Goal: Book appointment/travel/reservation: Book appointment/travel/reservation

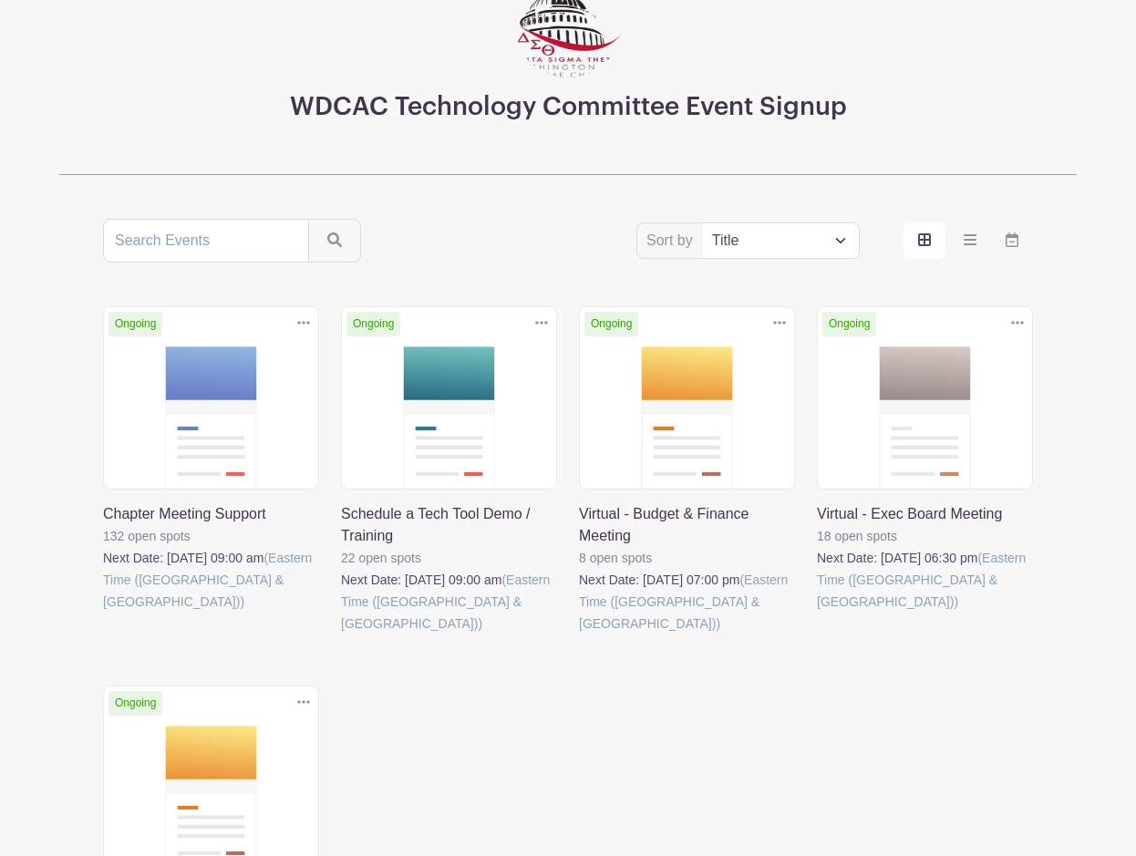
scroll to position [161, 0]
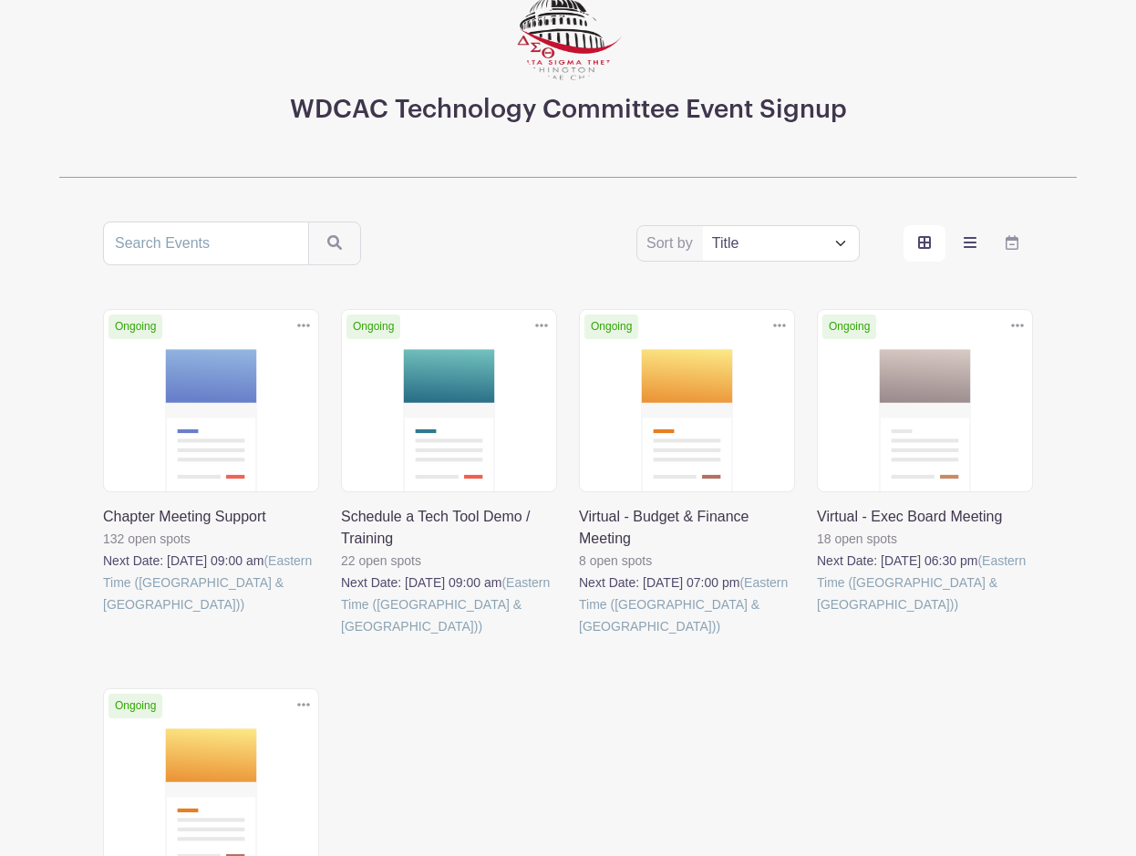
click at [975, 245] on icon "order and view" at bounding box center [969, 242] width 13 height 15
click at [0, 0] on input "order and view" at bounding box center [0, 0] width 0 height 0
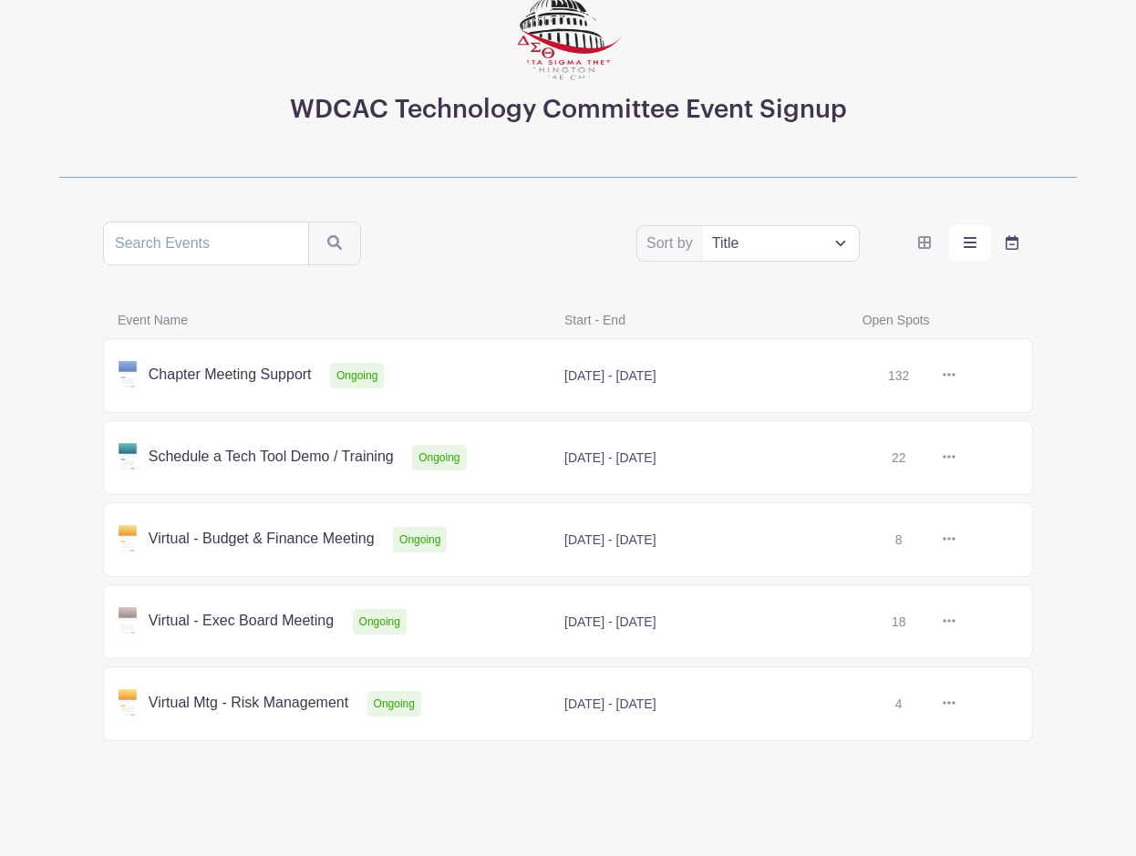
click at [1018, 250] on label "order and view" at bounding box center [1012, 243] width 42 height 36
click at [0, 0] on input "order and view" at bounding box center [0, 0] width 0 height 0
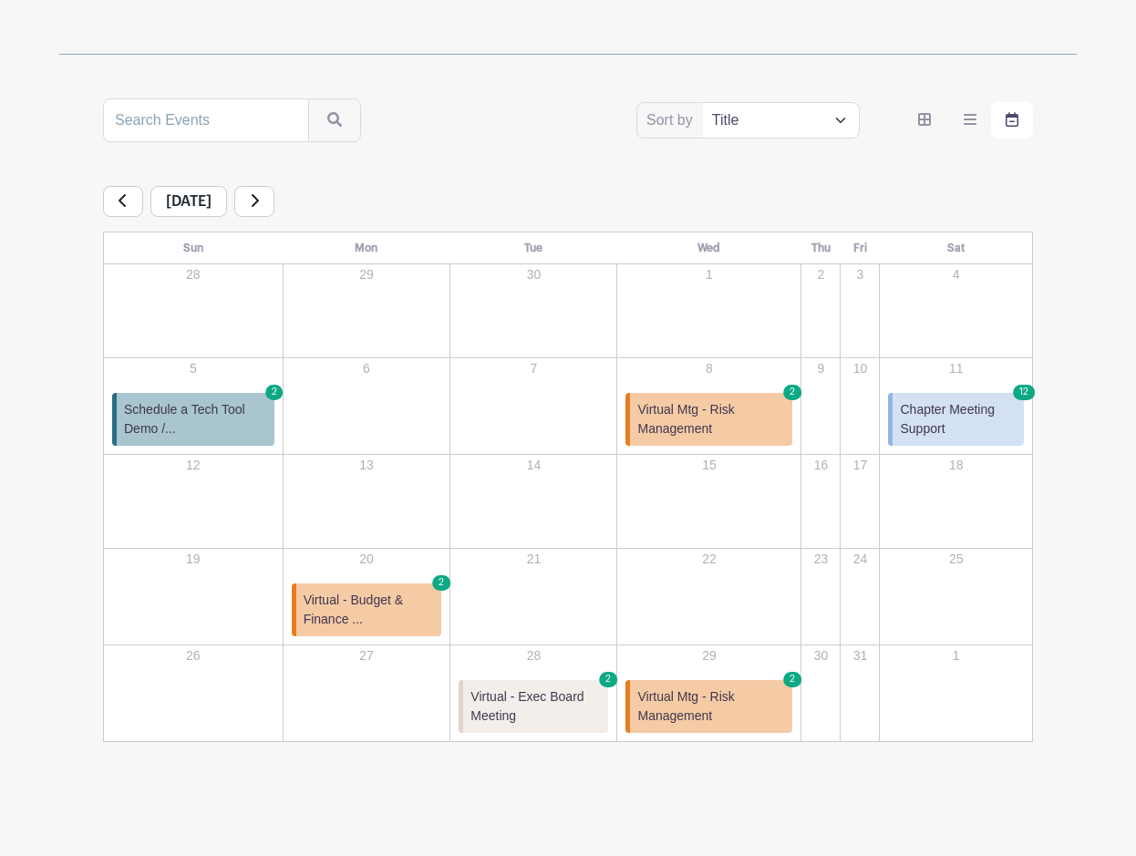
scroll to position [283, 0]
click at [940, 428] on span "Chapter Meeting Support" at bounding box center [958, 420] width 117 height 38
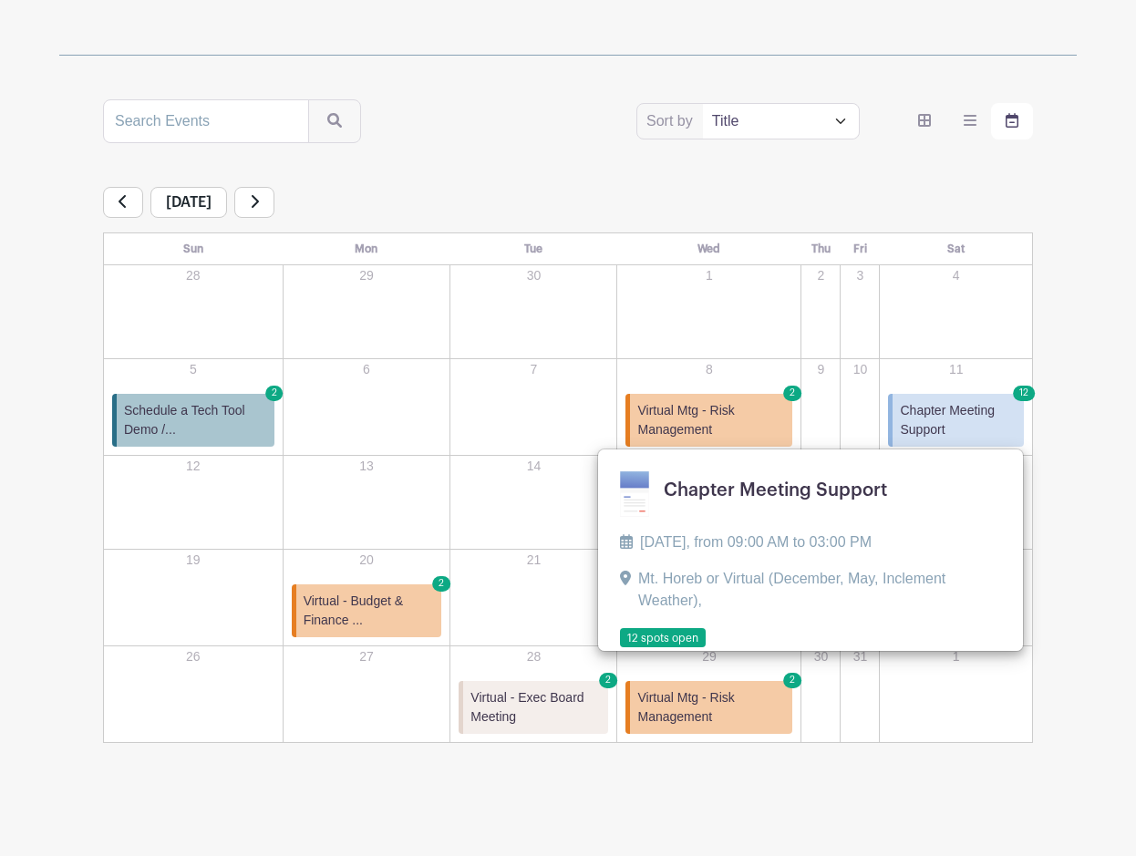
click at [758, 417] on span "Virtual Mtg - Risk Management" at bounding box center [711, 420] width 148 height 38
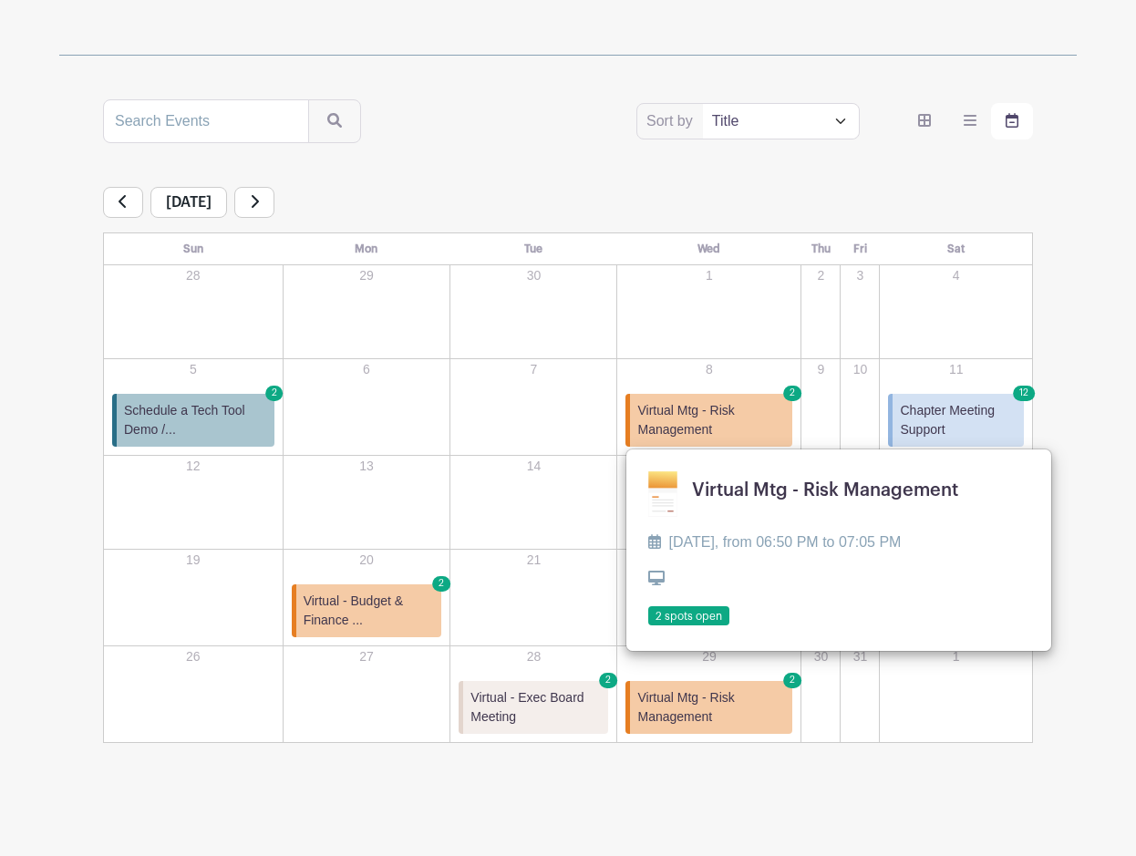
click at [648, 626] on link at bounding box center [648, 626] width 0 height 0
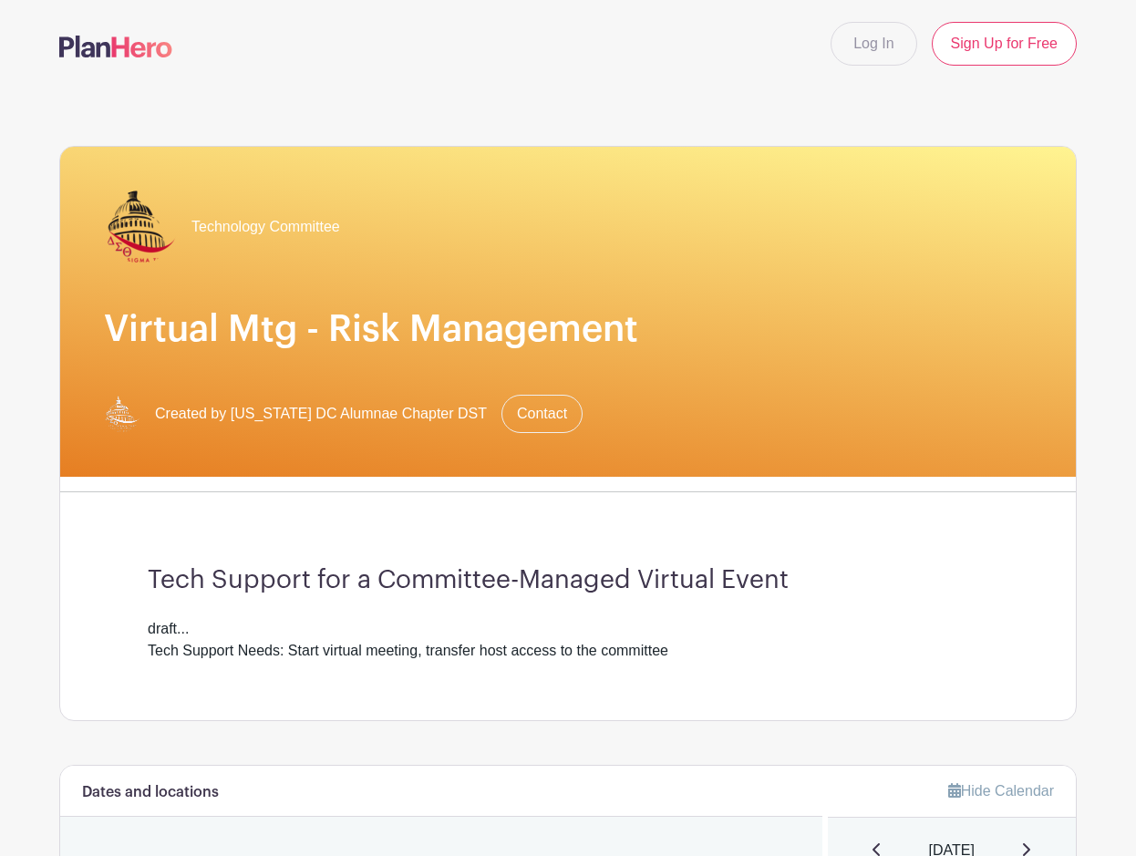
scroll to position [748, 0]
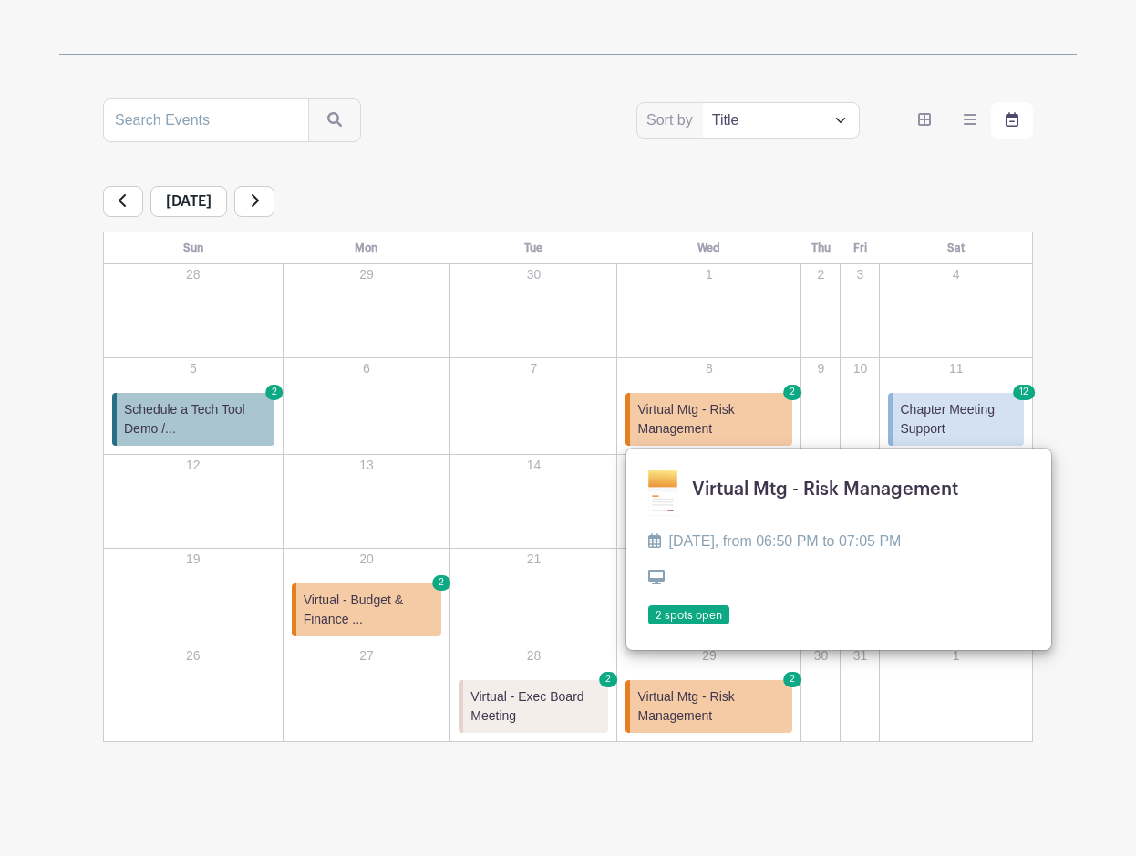
scroll to position [283, 0]
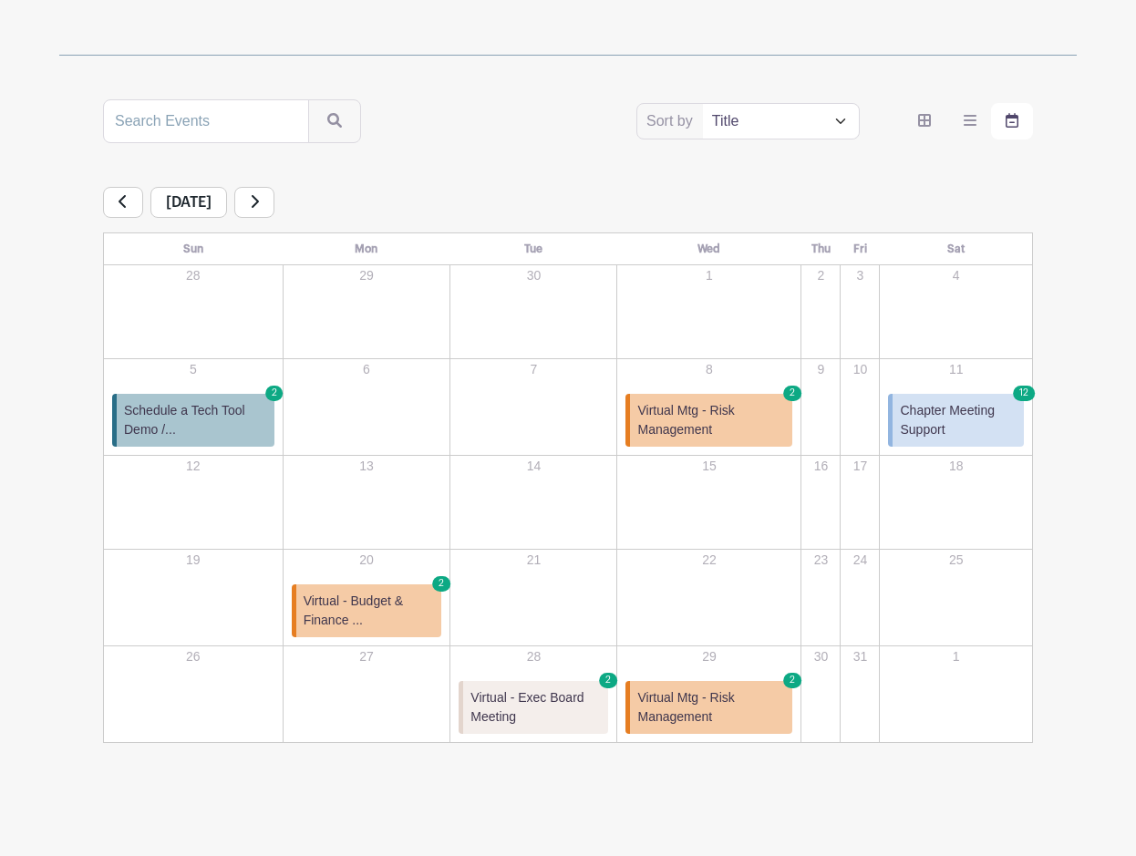
click at [709, 696] on span "Virtual Mtg - Risk Management" at bounding box center [711, 707] width 148 height 38
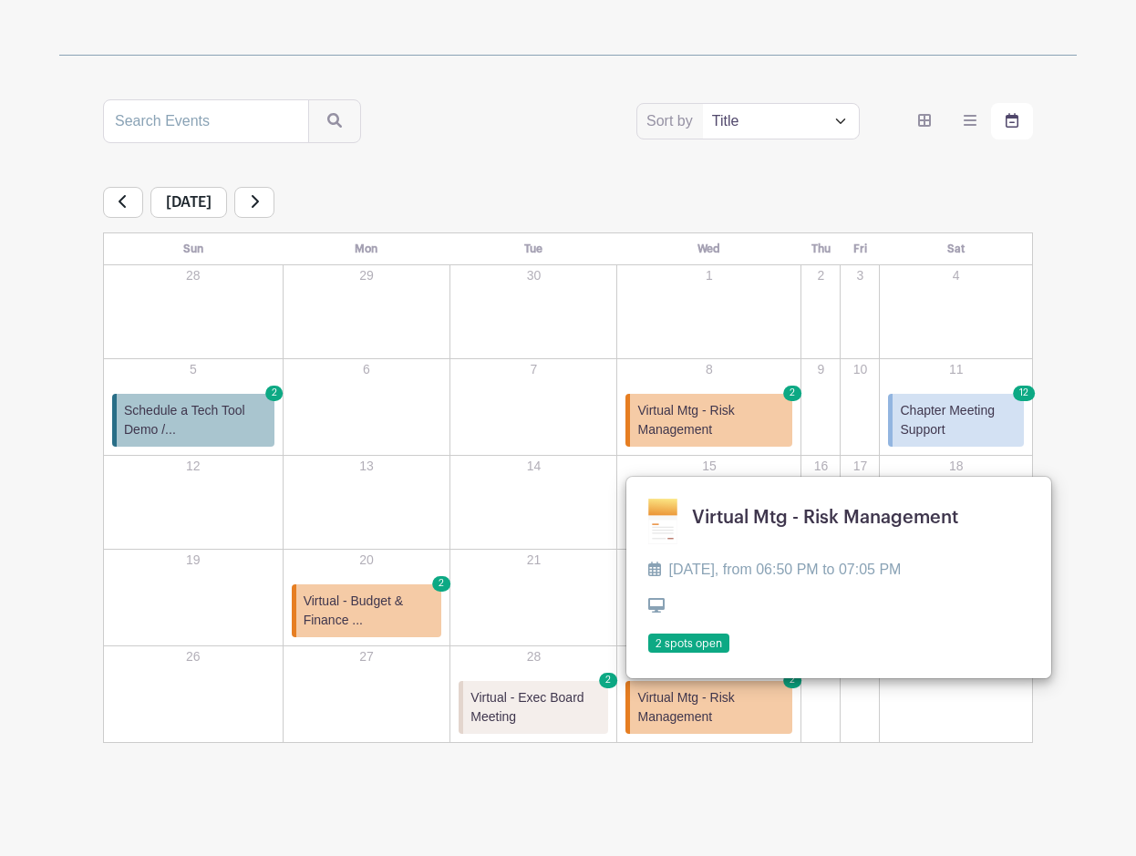
click at [590, 714] on span "Virtual - Exec Board Meeting" at bounding box center [535, 707] width 130 height 38
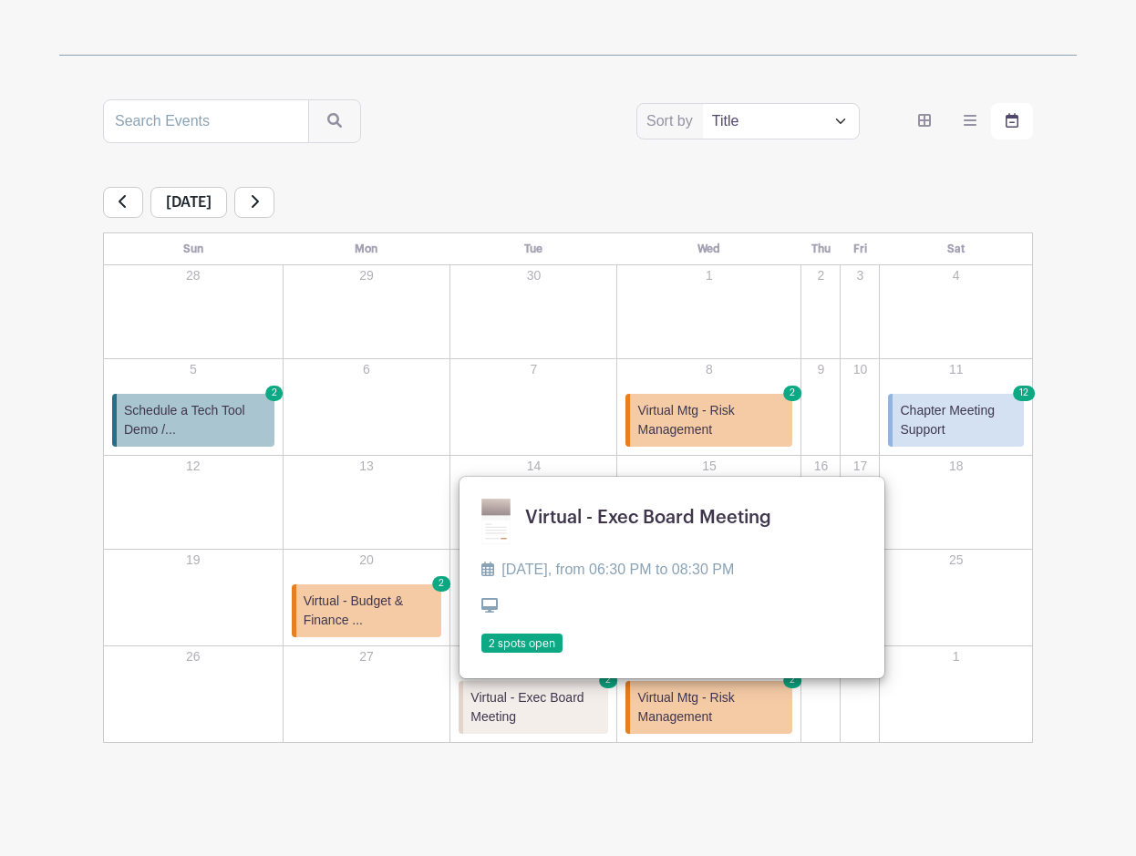
click at [544, 329] on div "30" at bounding box center [533, 311] width 164 height 91
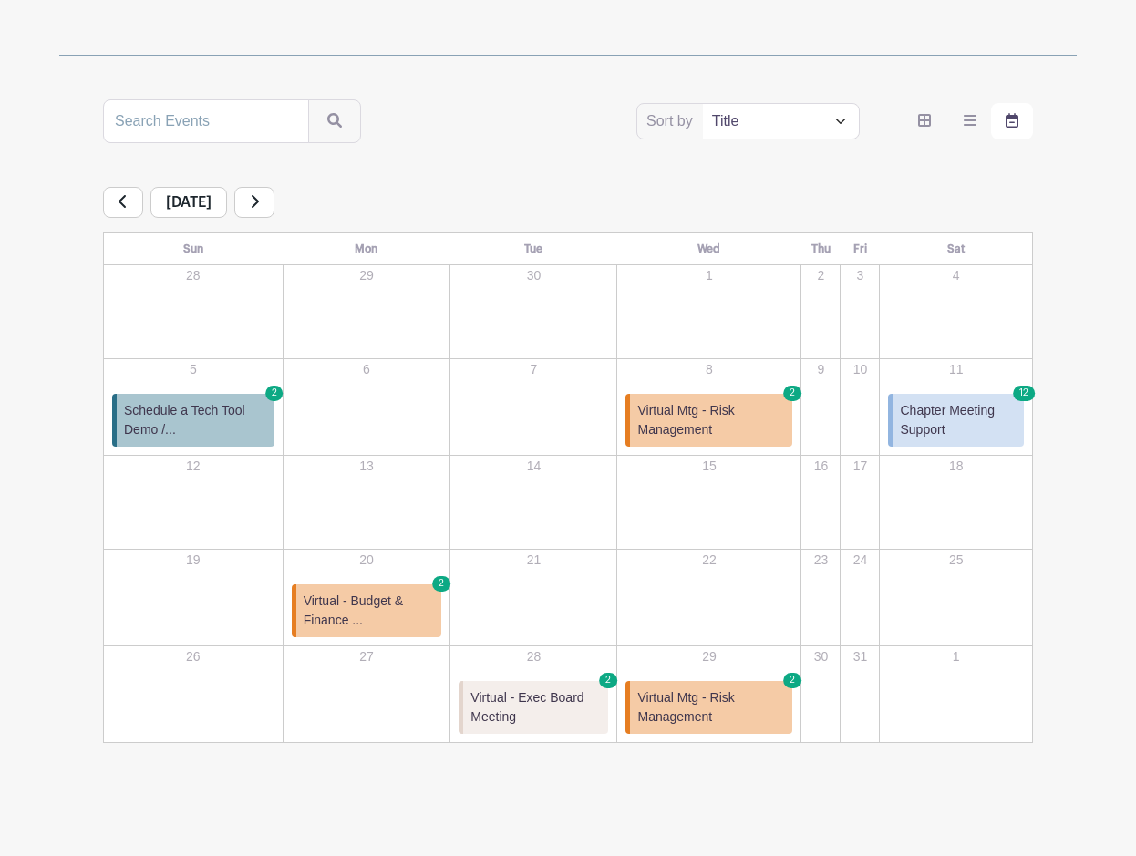
click at [932, 436] on span "Chapter Meeting Support" at bounding box center [958, 420] width 117 height 38
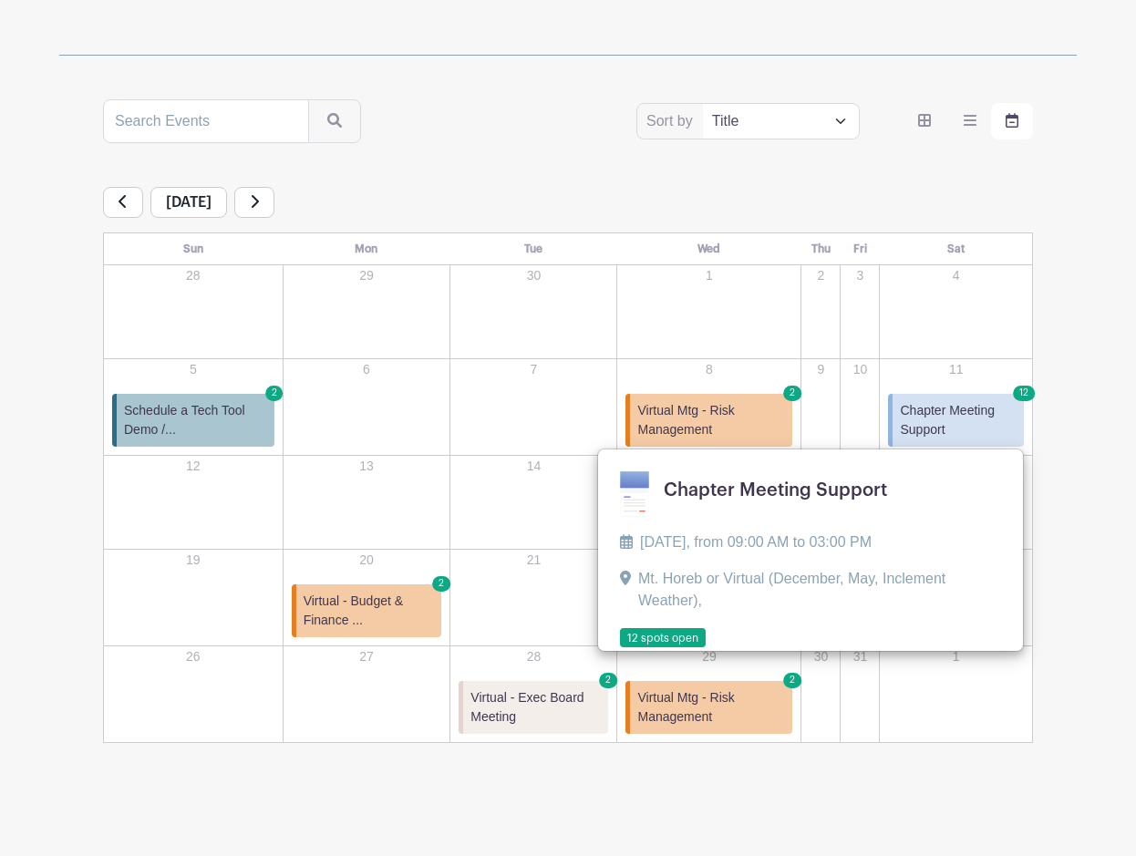
click at [620, 648] on link at bounding box center [620, 648] width 0 height 0
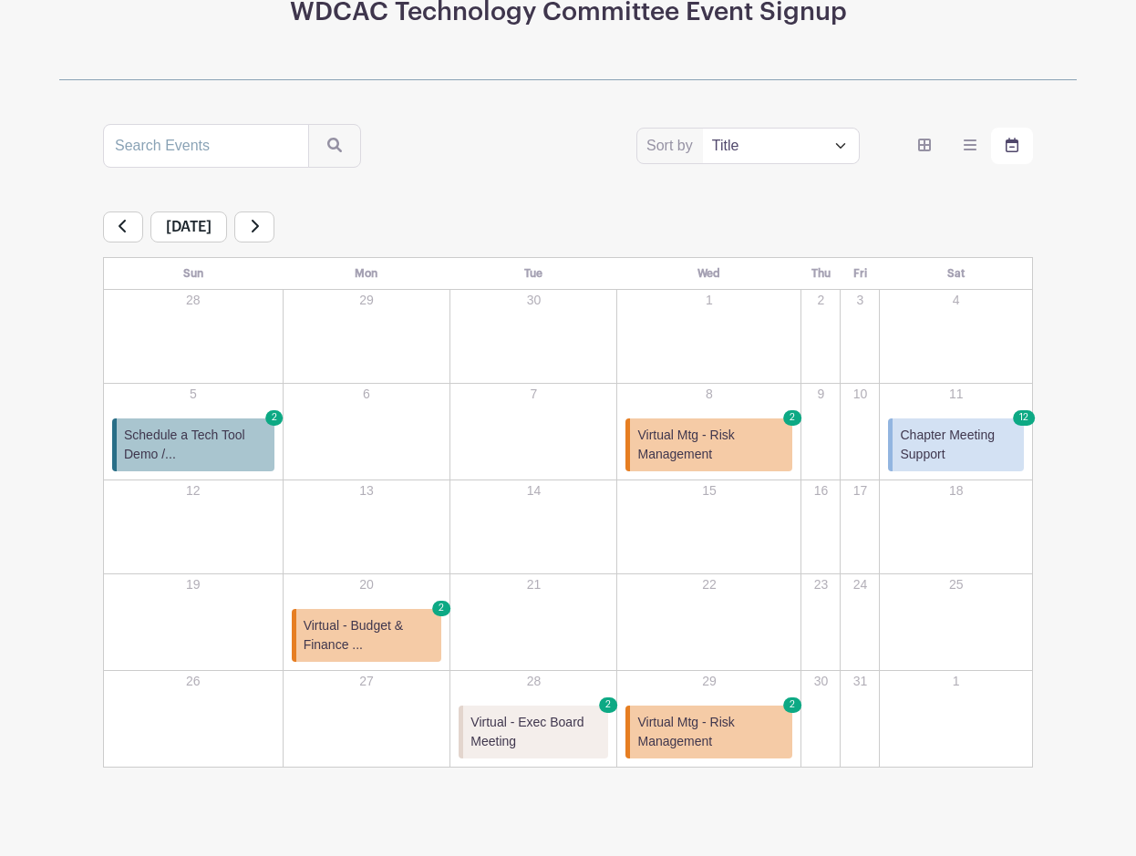
scroll to position [283, 0]
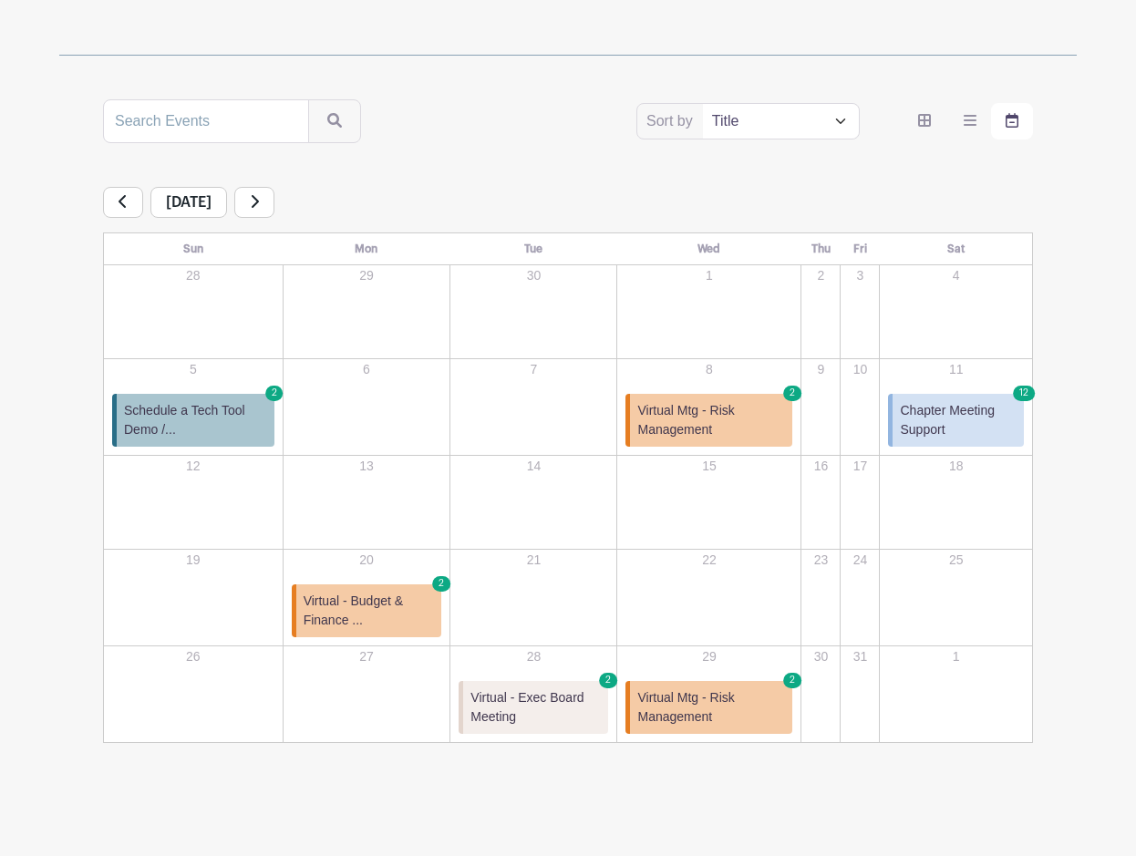
click at [727, 697] on span "Virtual Mtg - Risk Management" at bounding box center [711, 707] width 148 height 38
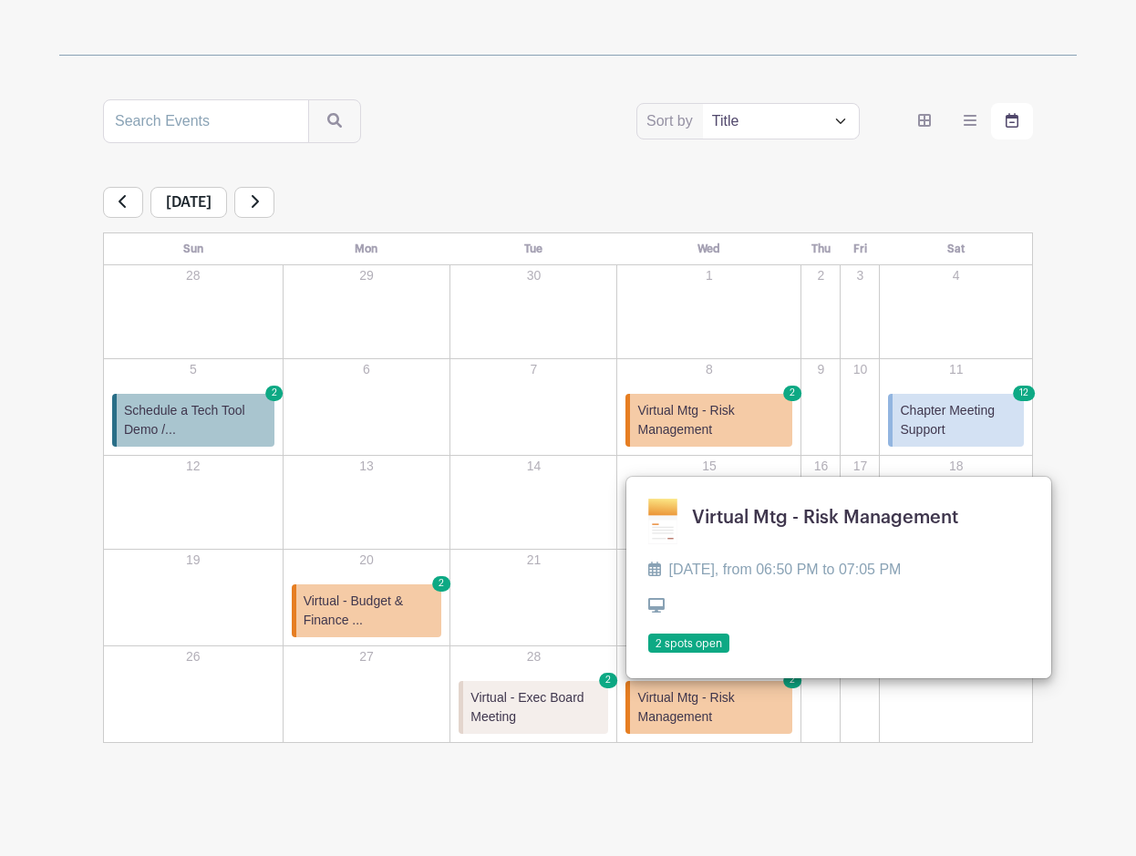
click at [589, 718] on span "Virtual - Exec Board Meeting" at bounding box center [535, 707] width 130 height 38
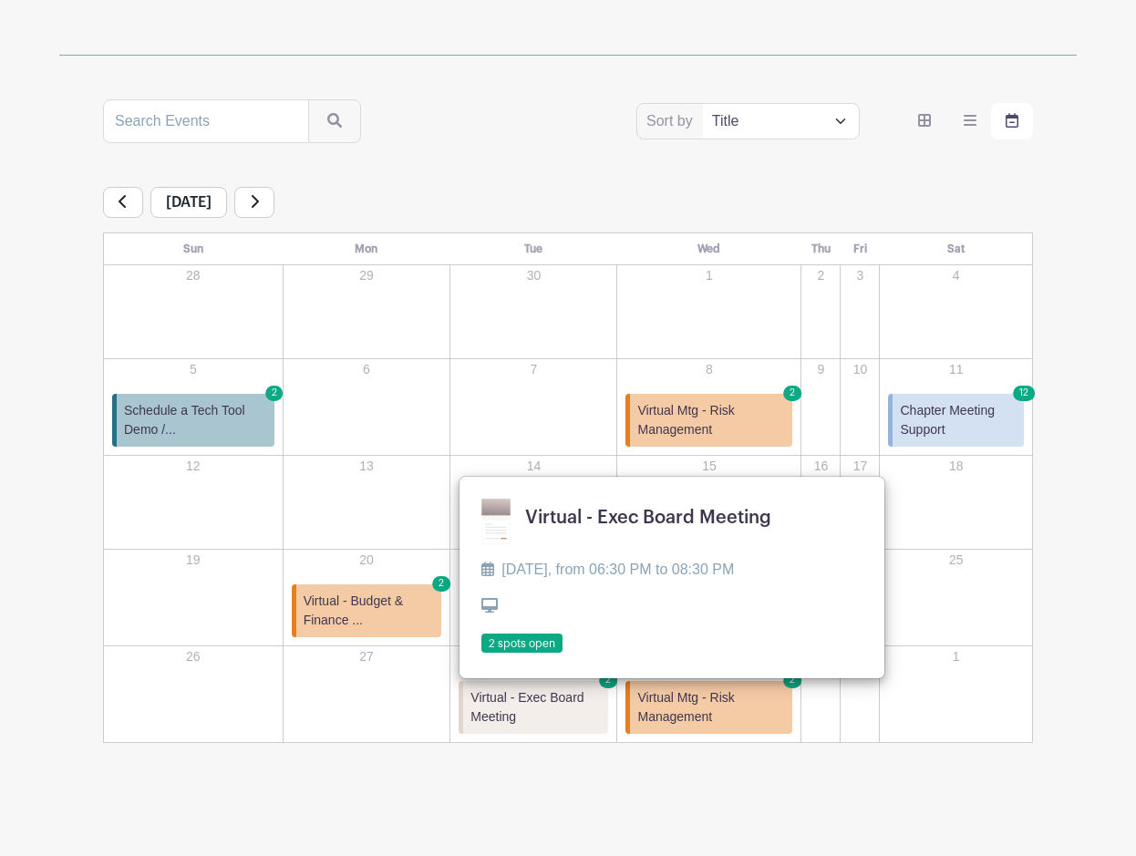
click at [372, 614] on span "Virtual - Budget & Finance ..." at bounding box center [369, 611] width 131 height 38
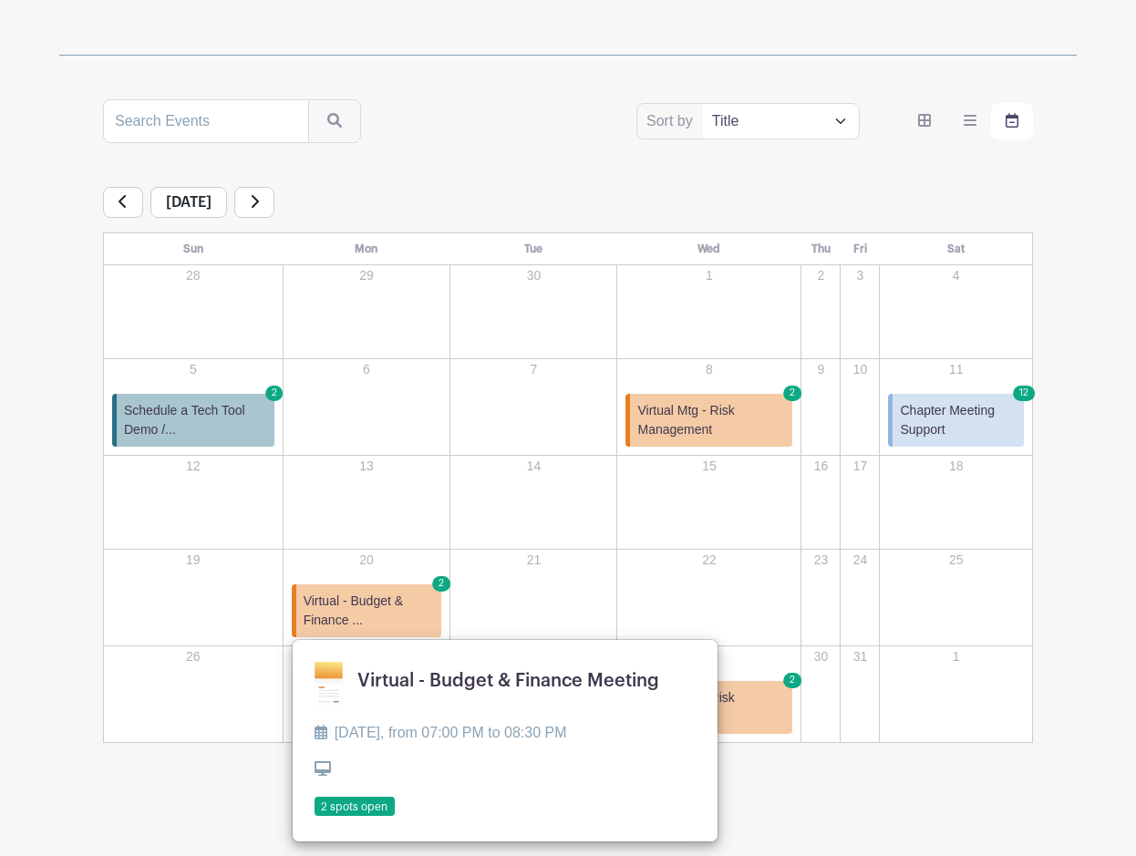
click at [684, 396] on link "Virtual Mtg - Risk Management 2" at bounding box center [708, 420] width 167 height 53
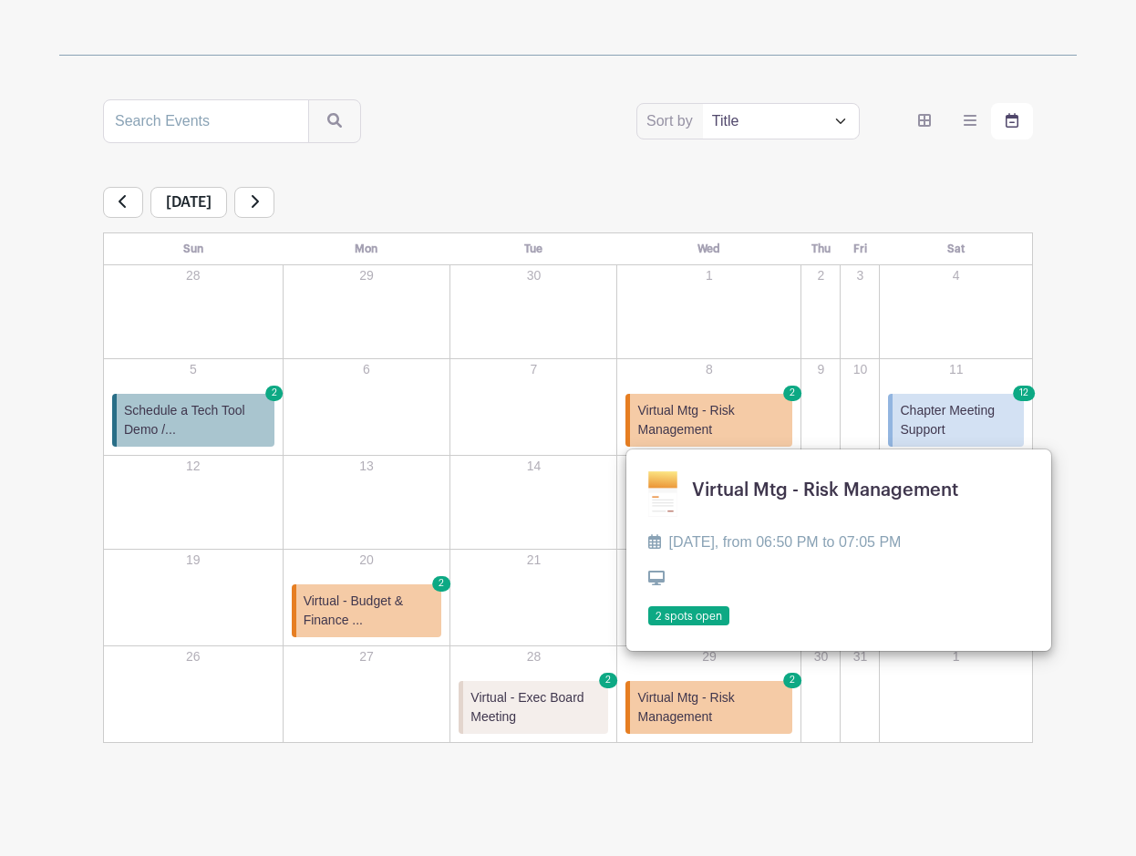
click at [252, 415] on span "Schedule a Tech Tool Demo /..." at bounding box center [195, 420] width 143 height 38
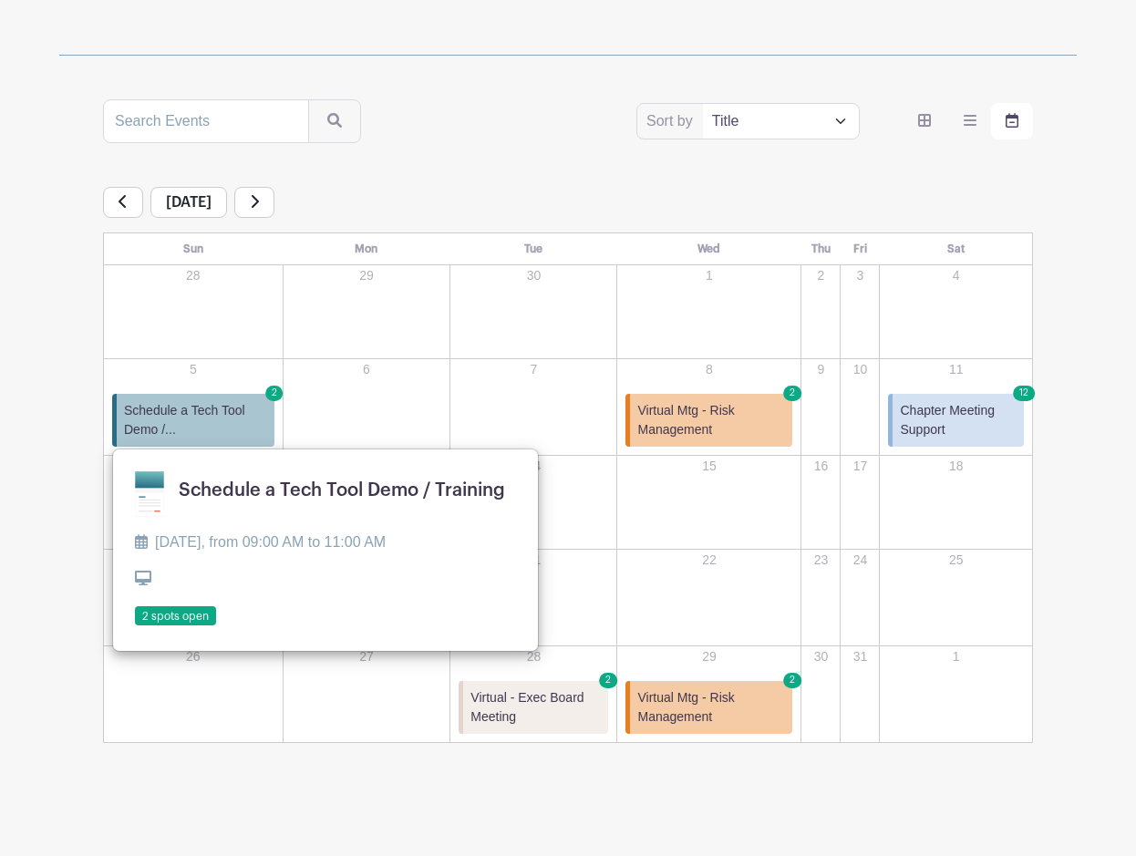
click at [252, 412] on span "Schedule a Tech Tool Demo /..." at bounding box center [195, 420] width 143 height 38
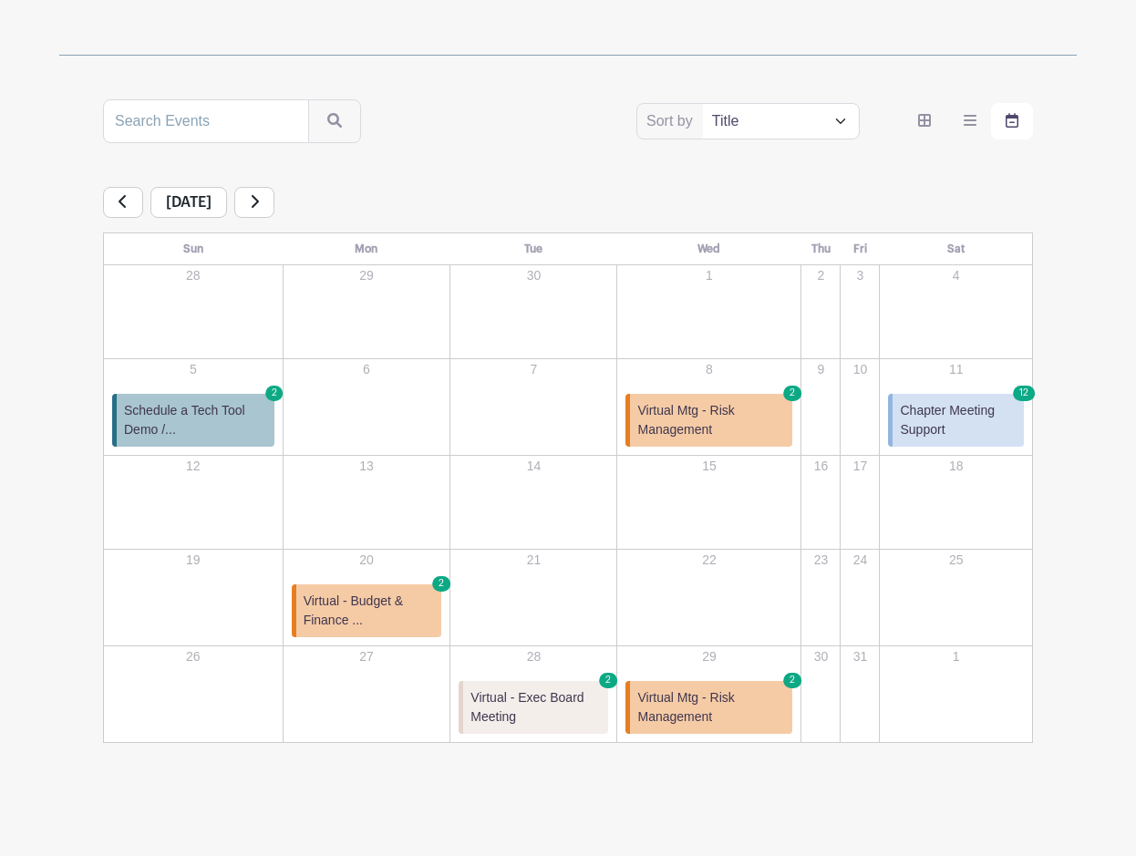
click at [252, 412] on span "Schedule a Tech Tool Demo /..." at bounding box center [195, 420] width 143 height 38
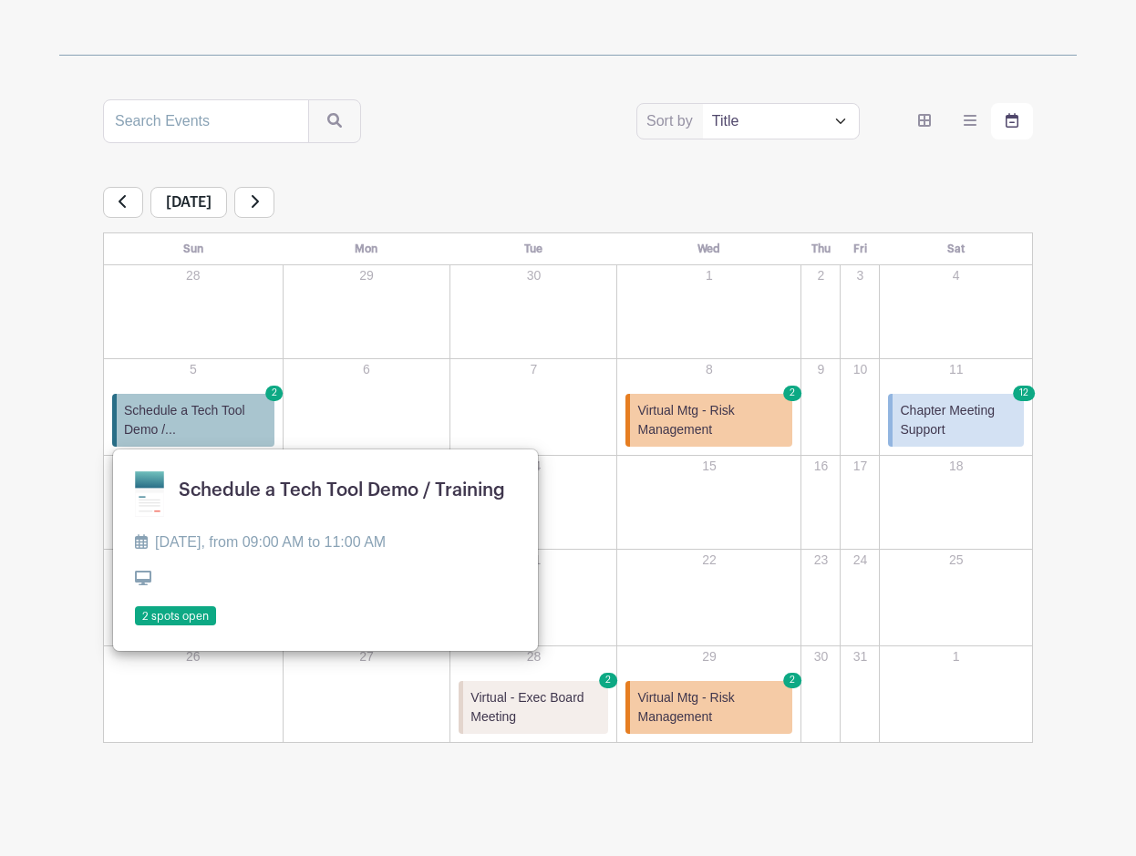
click at [252, 412] on span "Schedule a Tech Tool Demo /..." at bounding box center [195, 420] width 143 height 38
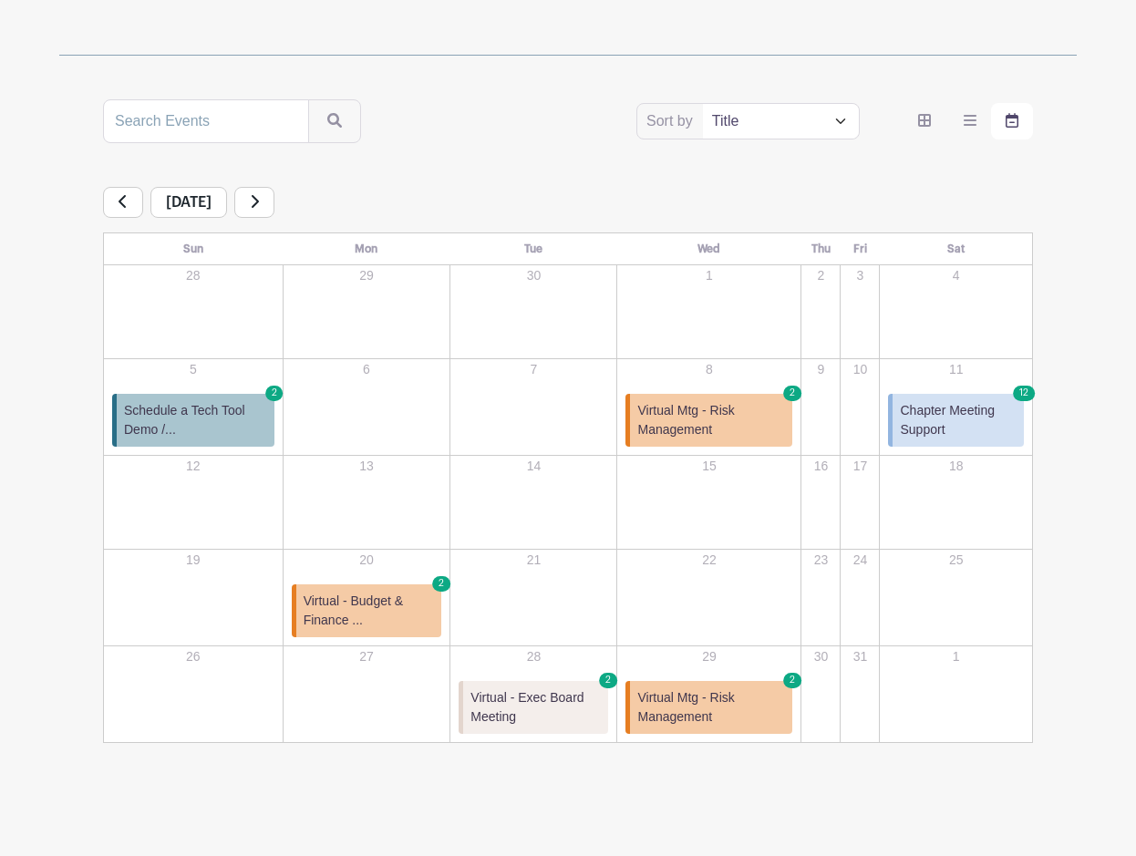
click at [252, 412] on span "Schedule a Tech Tool Demo /..." at bounding box center [195, 420] width 143 height 38
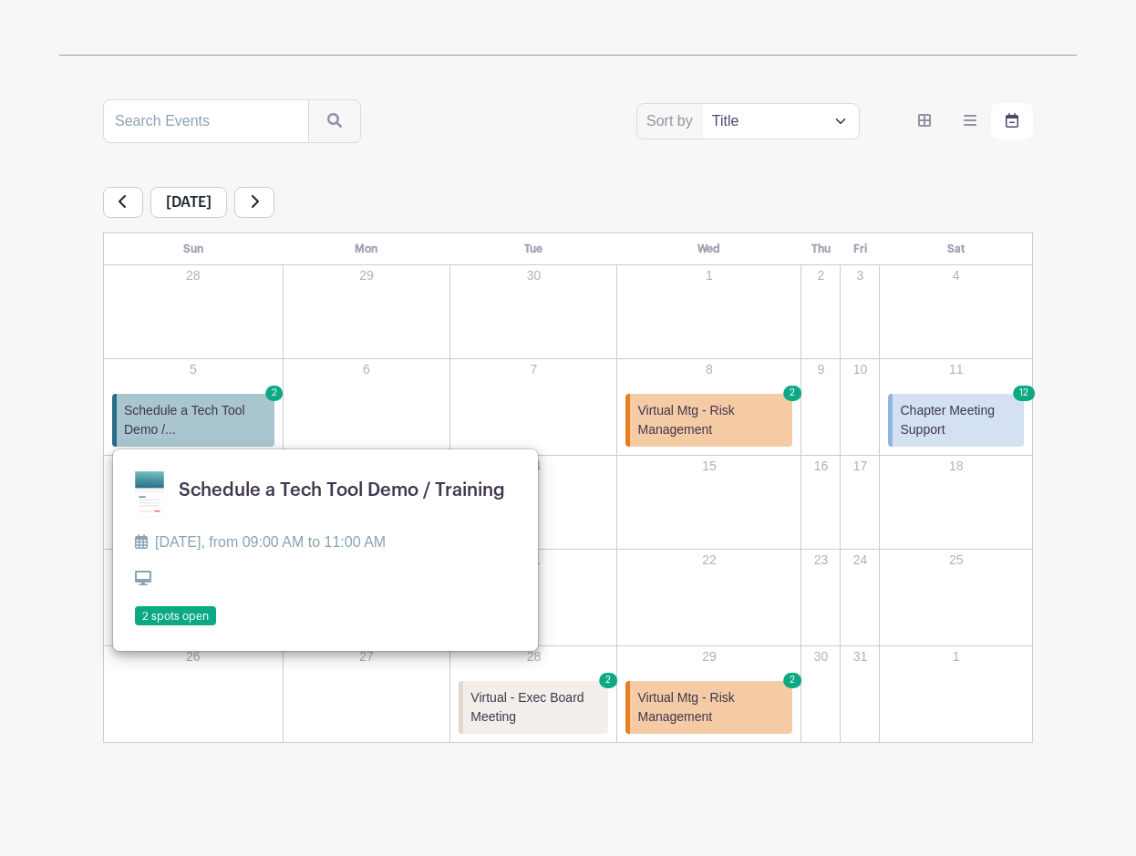
click at [135, 626] on link at bounding box center [135, 626] width 0 height 0
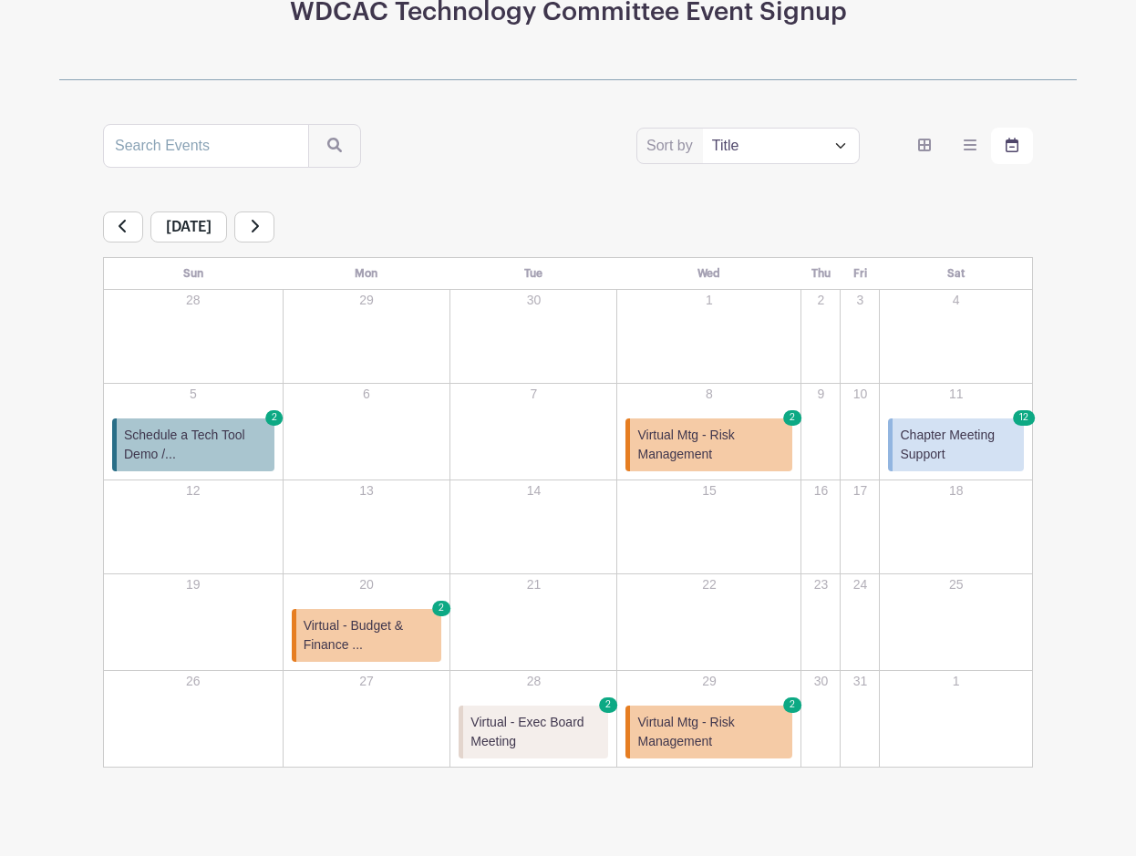
scroll to position [283, 0]
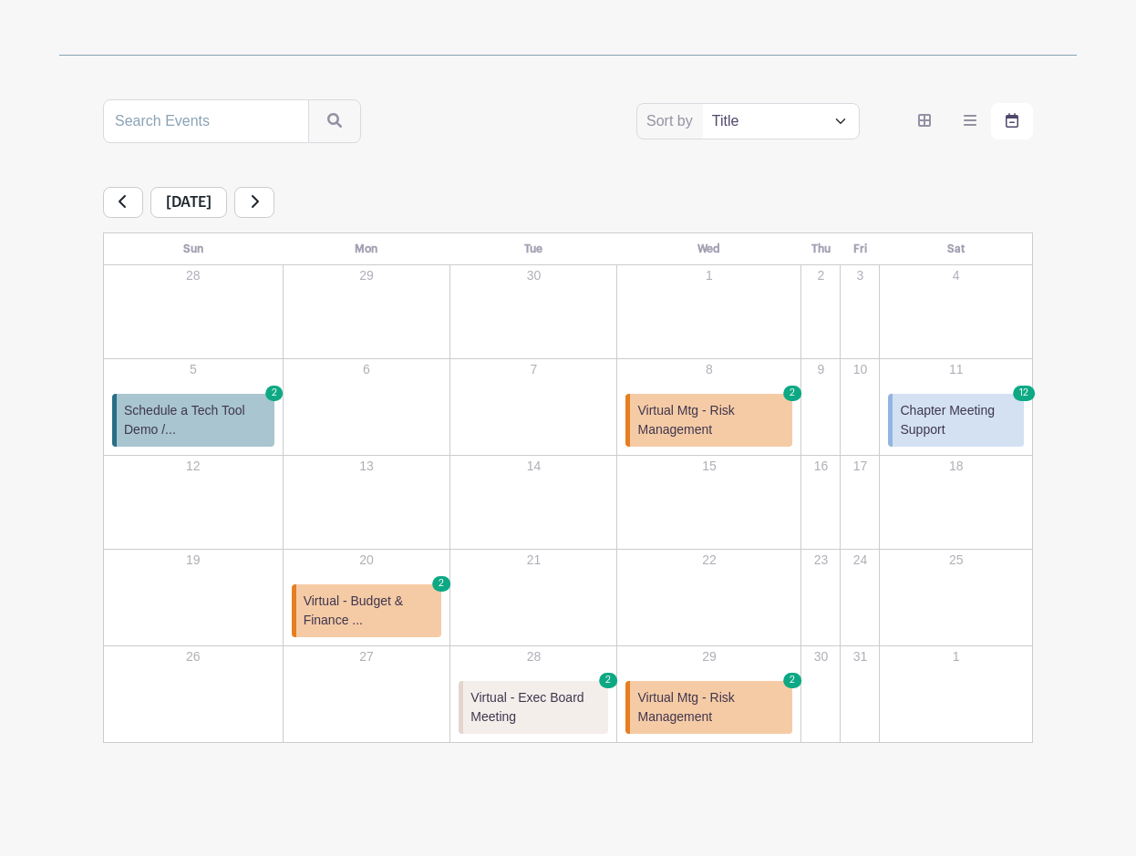
click at [673, 431] on span "Virtual Mtg - Risk Management" at bounding box center [711, 420] width 148 height 38
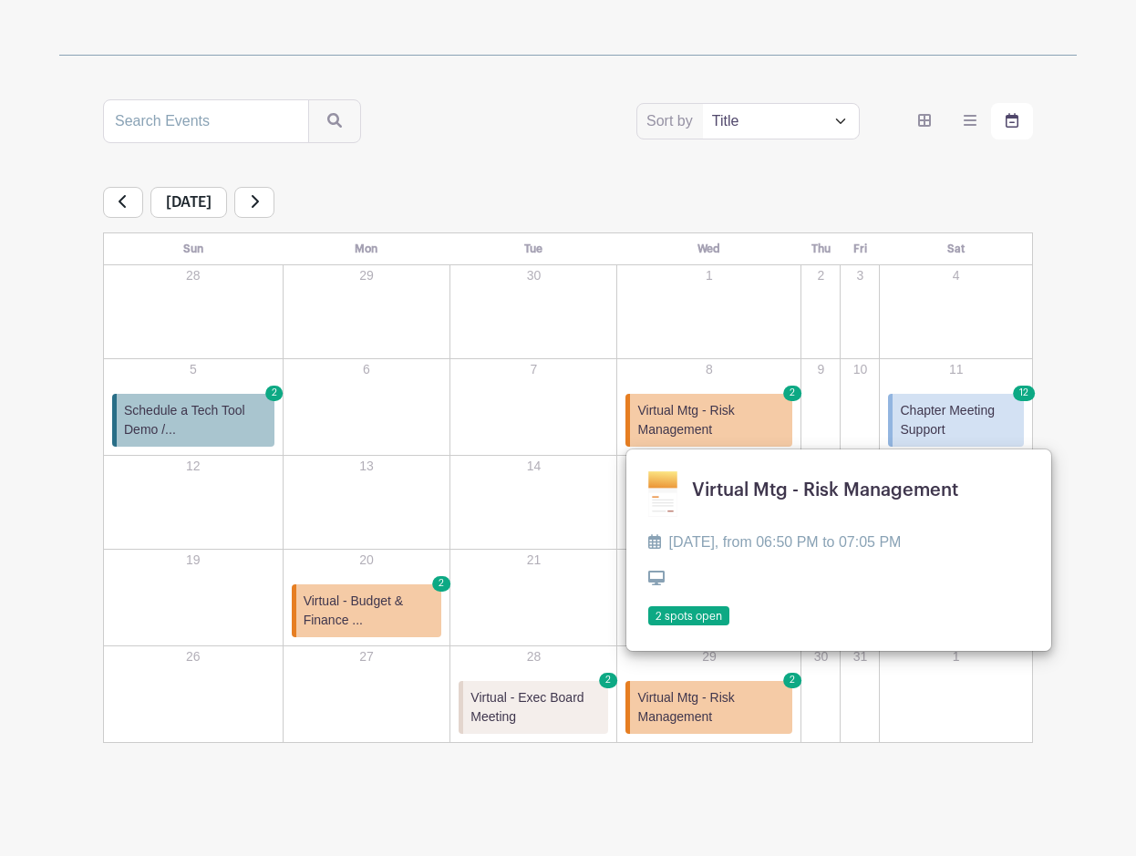
click at [648, 626] on link at bounding box center [648, 626] width 0 height 0
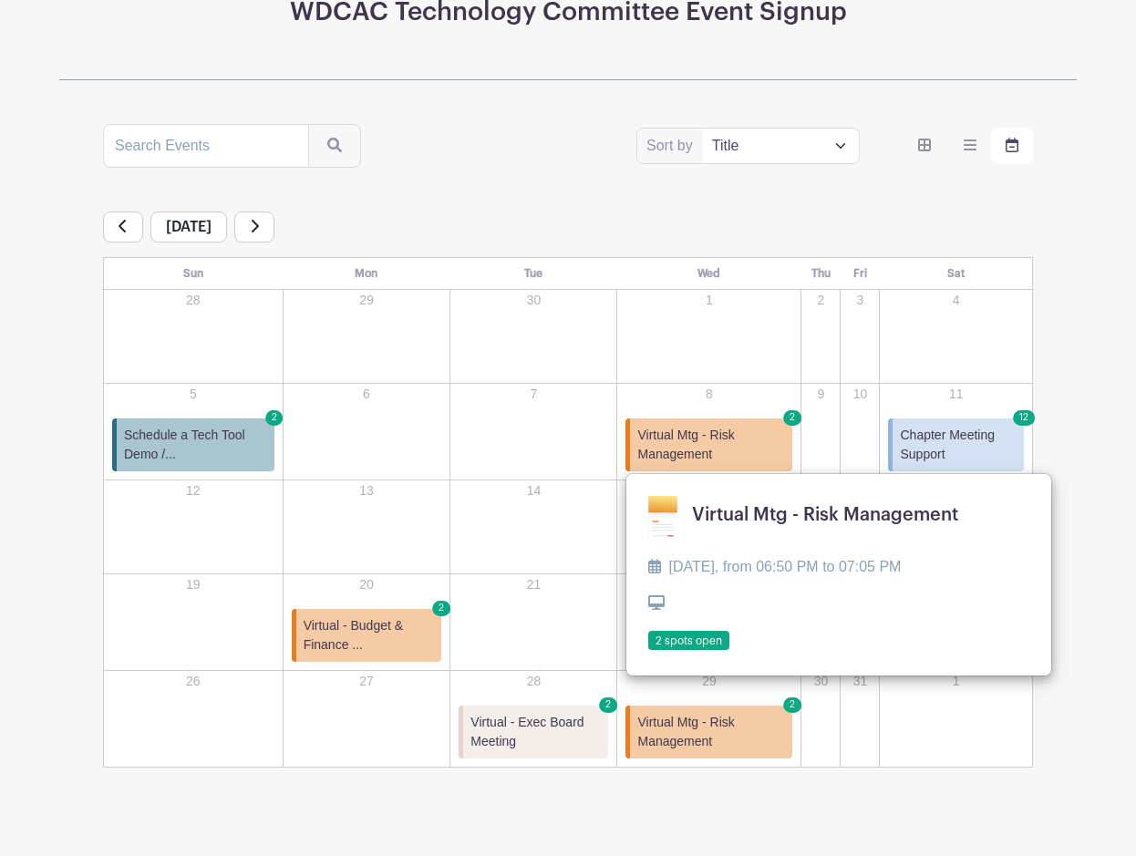
scroll to position [283, 0]
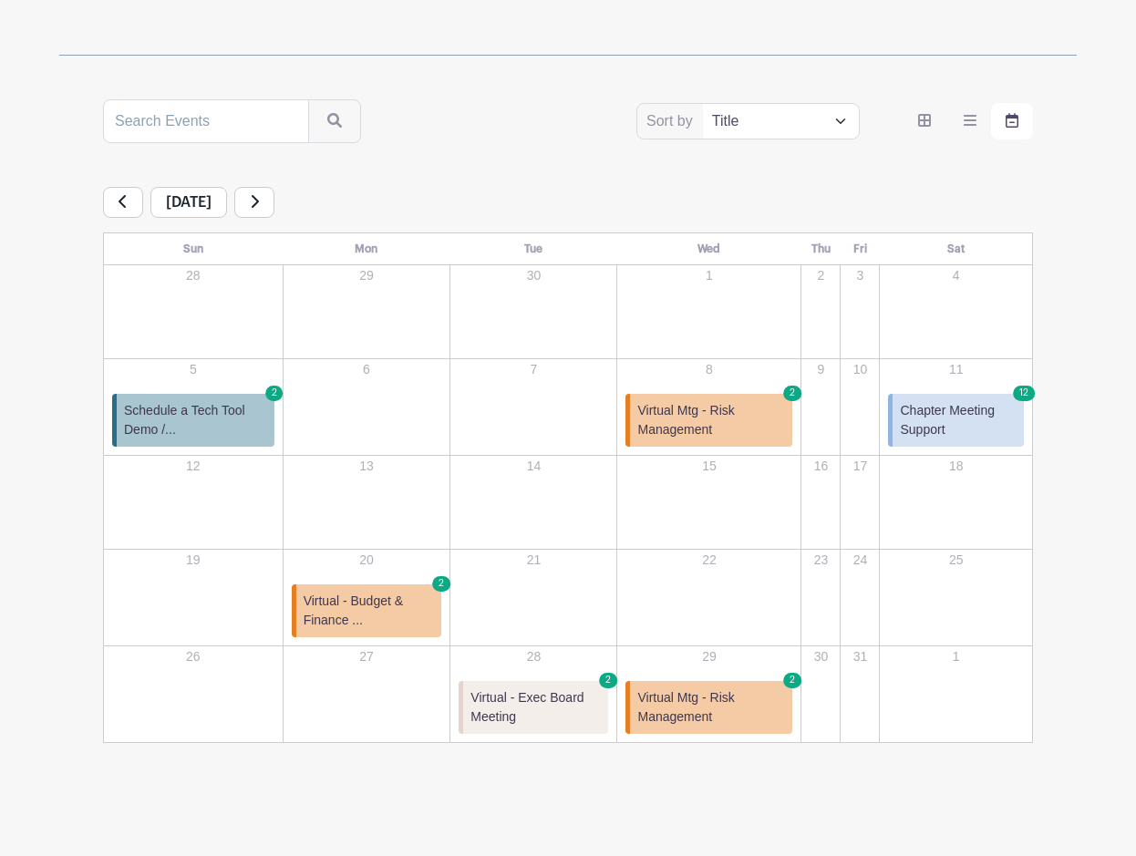
click at [739, 700] on span "Virtual Mtg - Risk Management" at bounding box center [711, 707] width 148 height 38
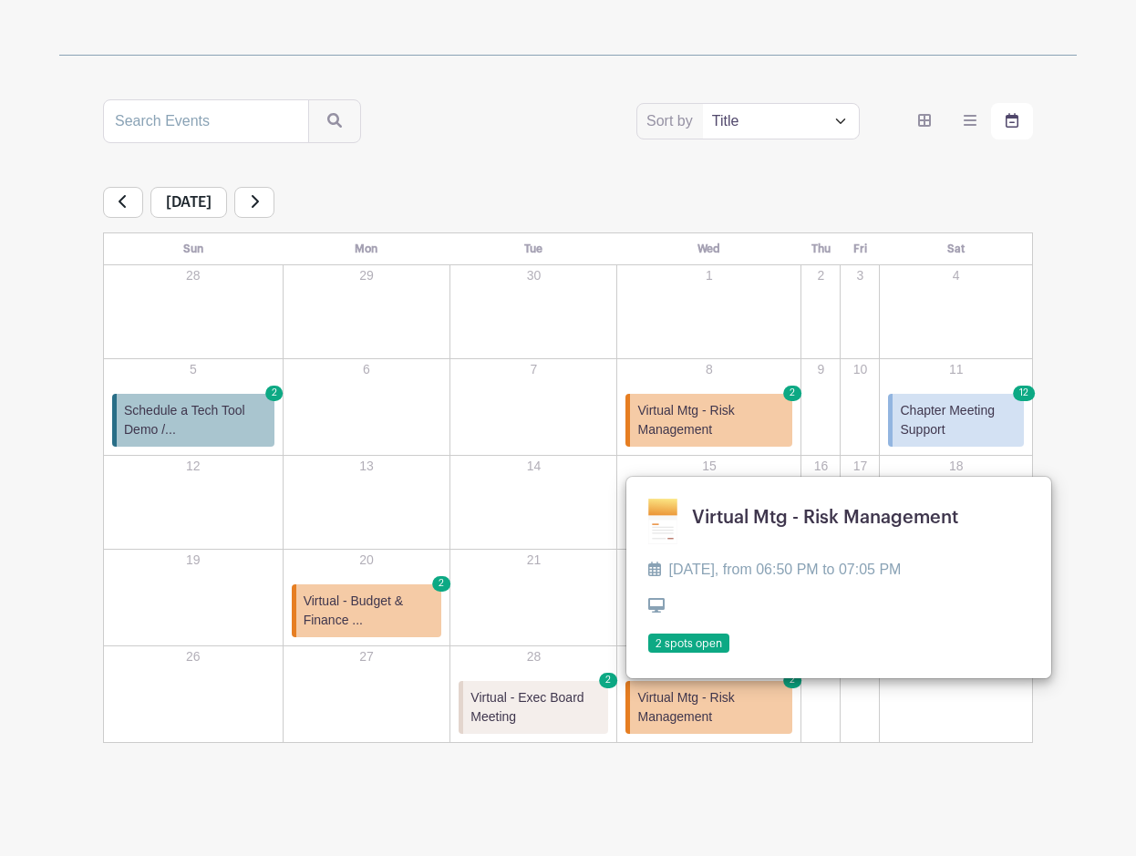
click at [907, 376] on p "11" at bounding box center [955, 369] width 150 height 19
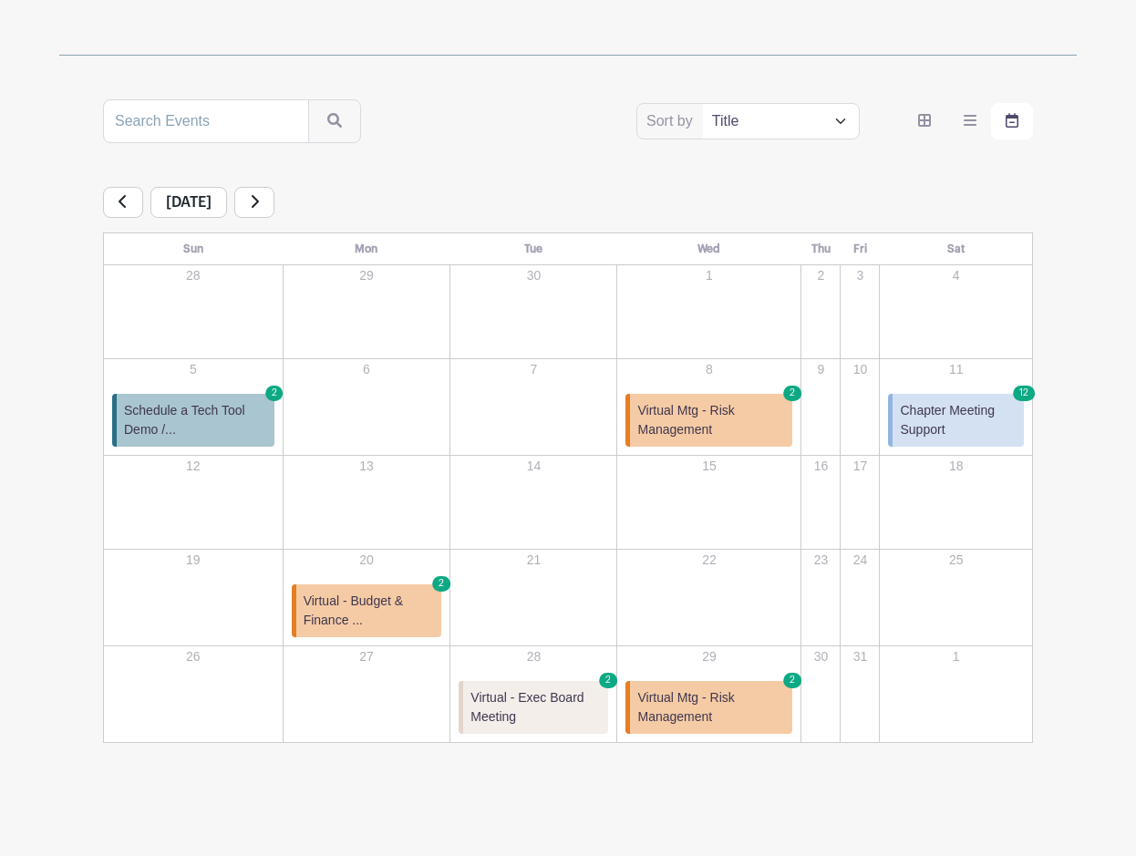
click at [259, 199] on icon at bounding box center [254, 201] width 9 height 15
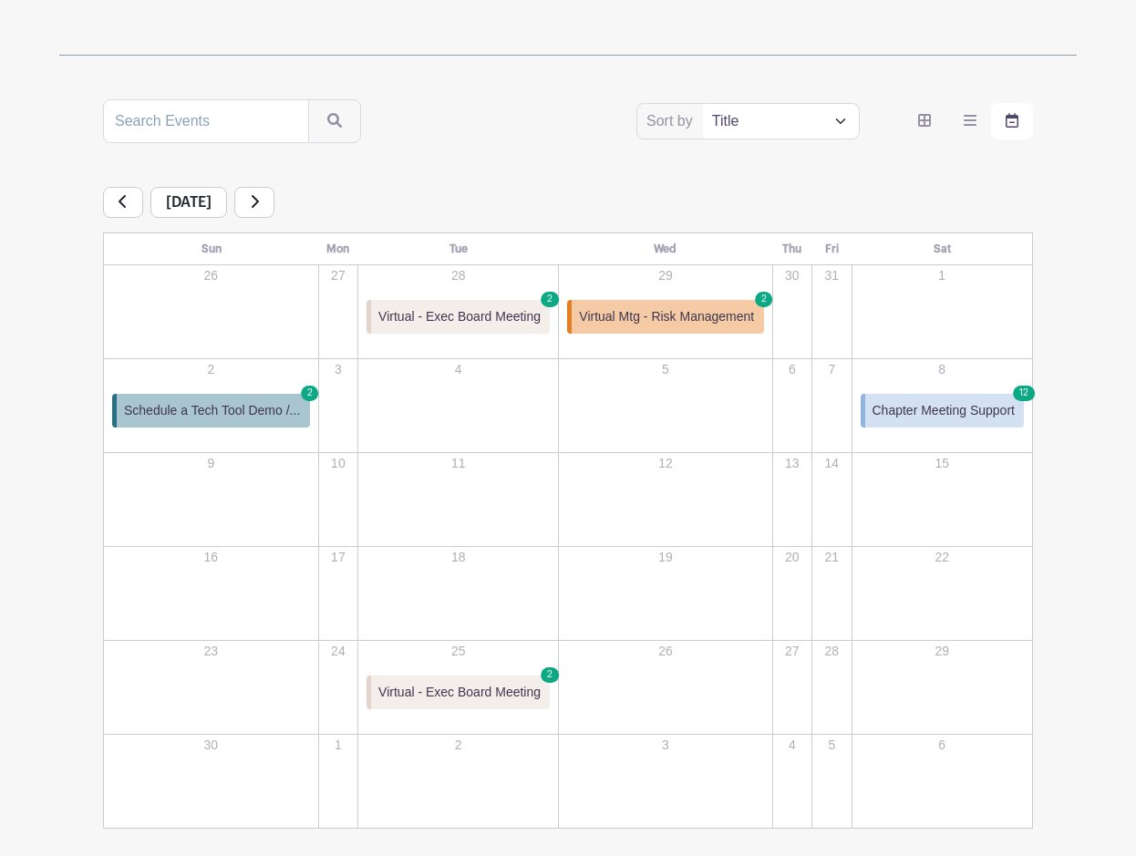
click at [259, 199] on icon at bounding box center [255, 201] width 7 height 13
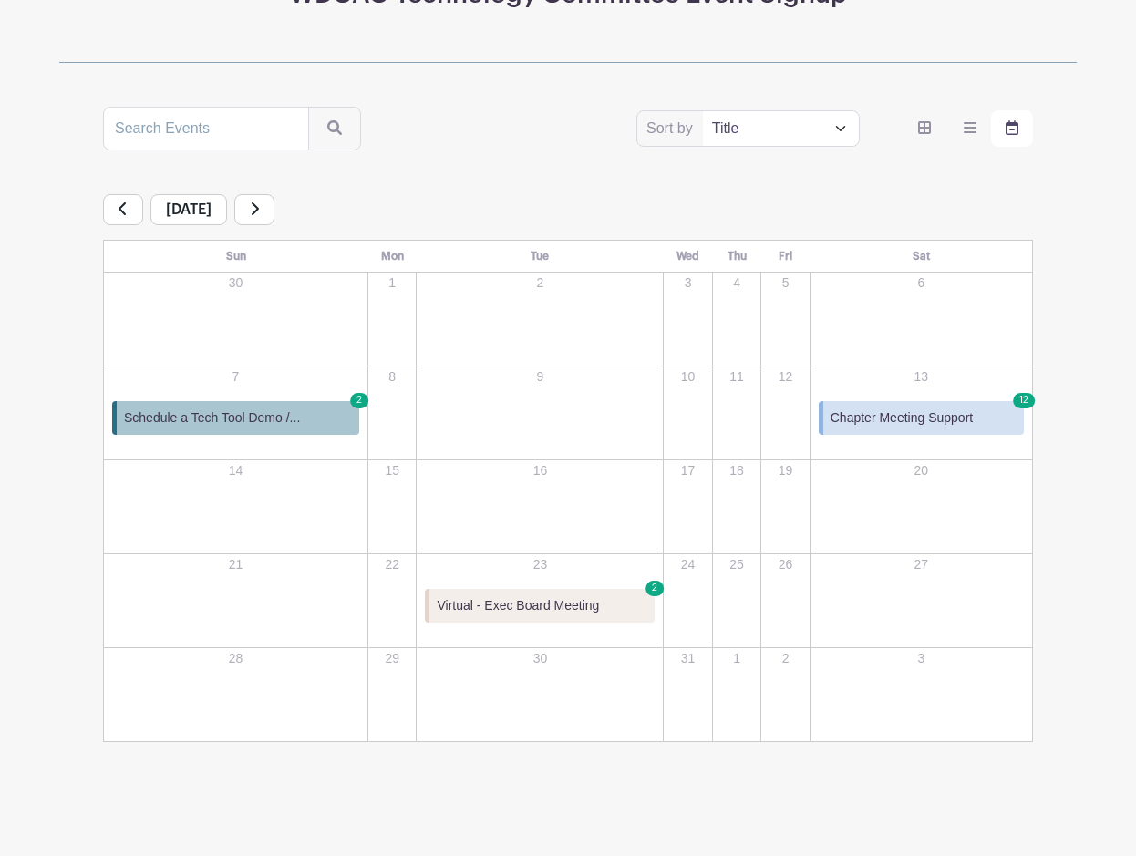
scroll to position [276, 0]
click at [274, 206] on link at bounding box center [254, 209] width 40 height 31
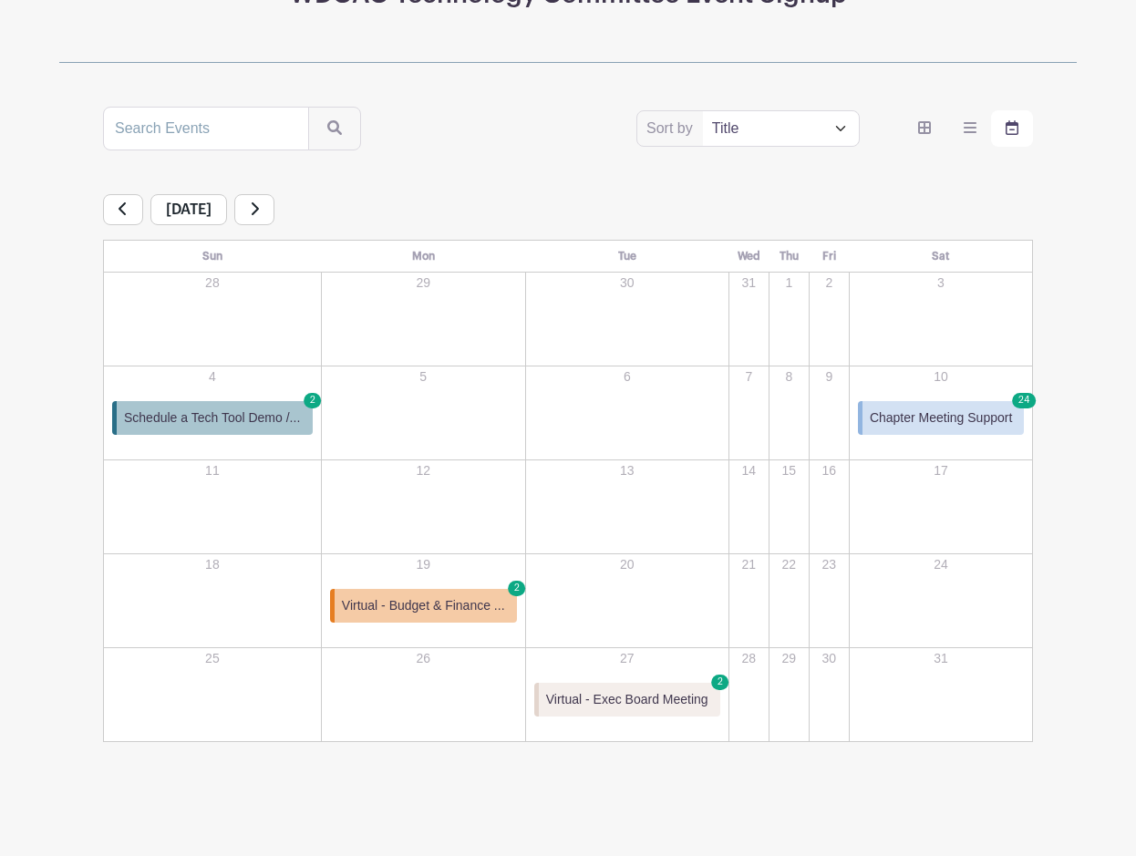
click at [128, 214] on link at bounding box center [123, 209] width 40 height 31
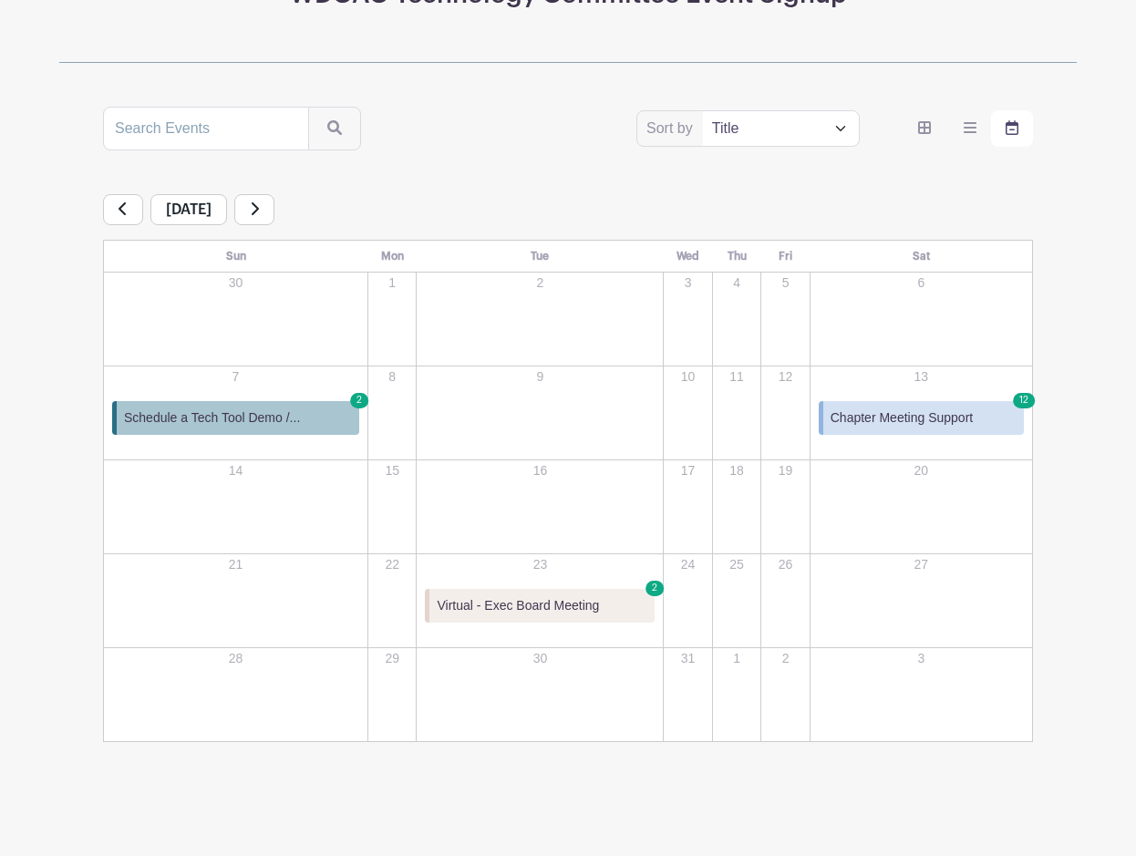
click at [274, 215] on link at bounding box center [254, 209] width 40 height 31
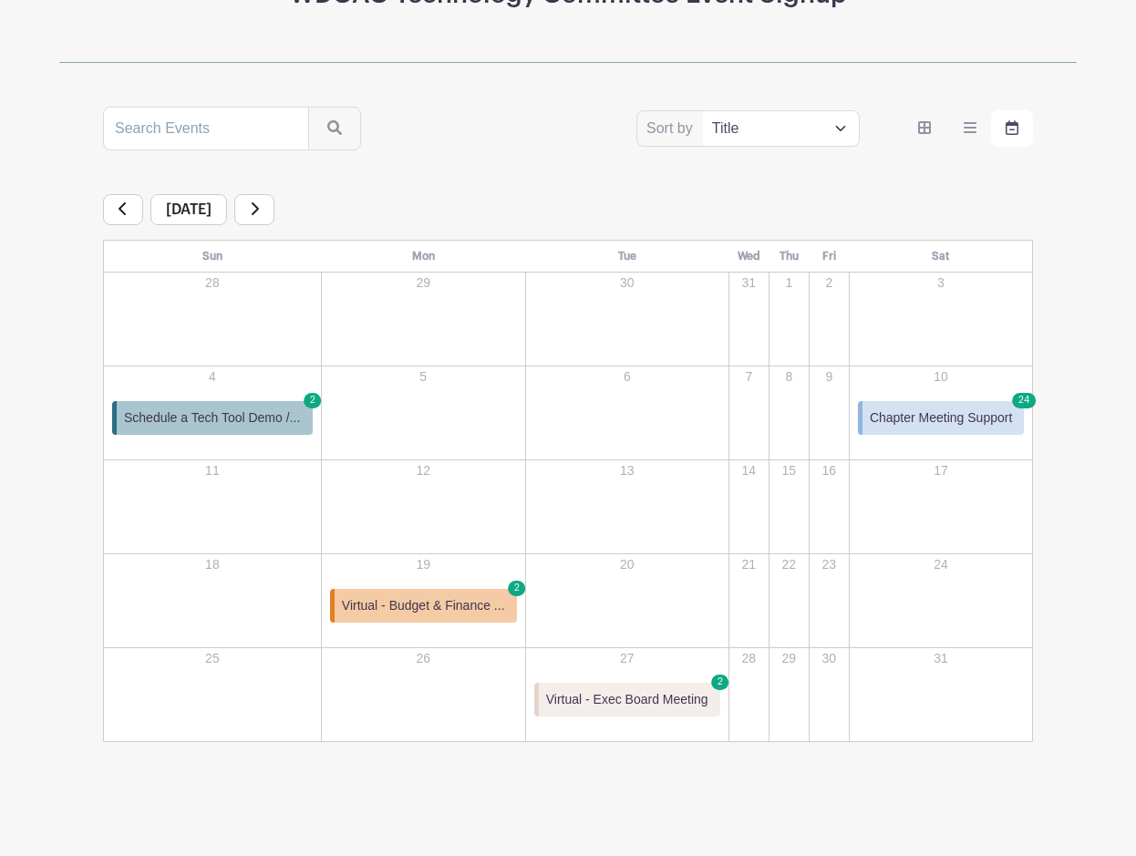
click at [274, 215] on link at bounding box center [254, 209] width 40 height 31
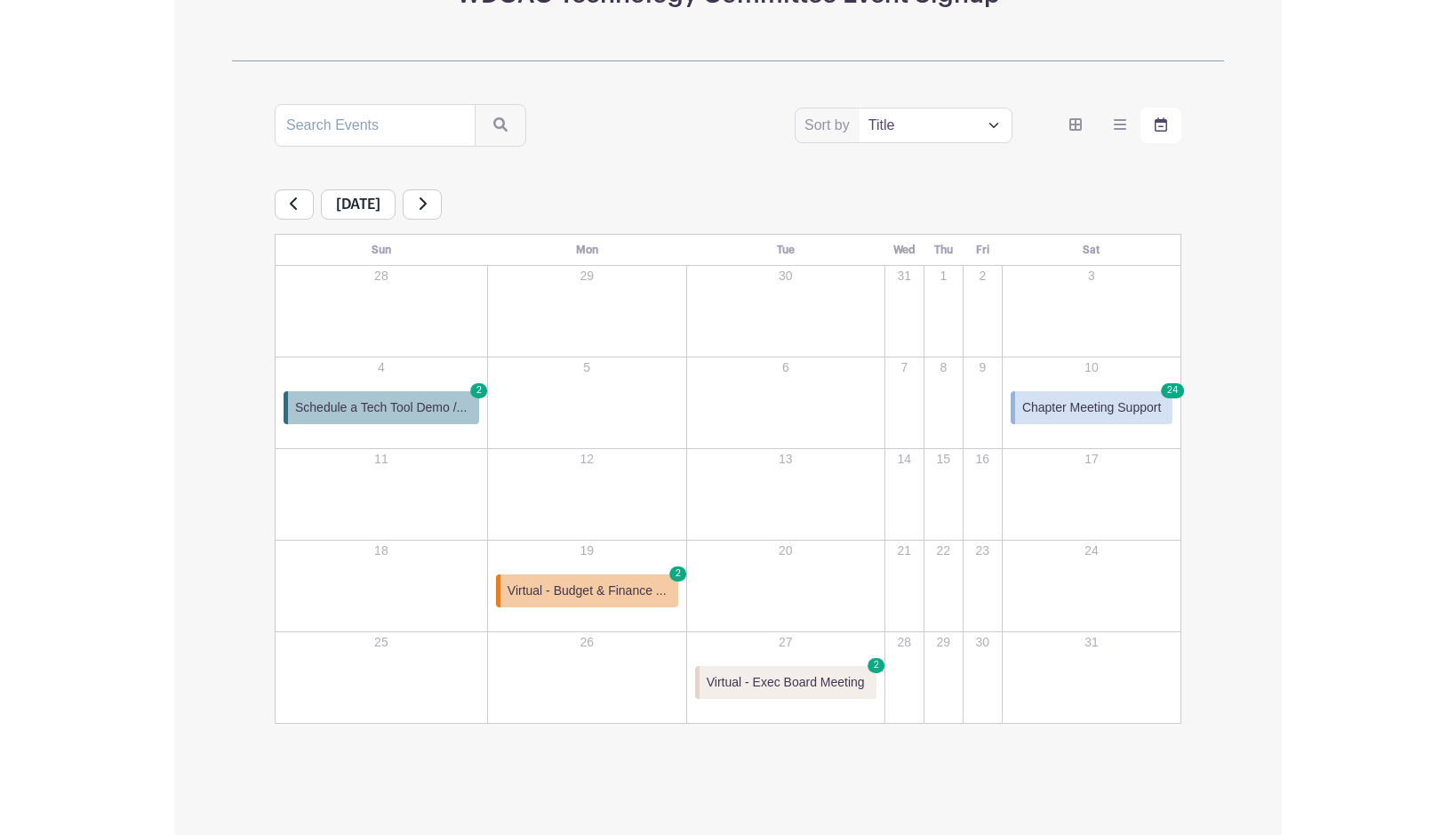
scroll to position [178, 0]
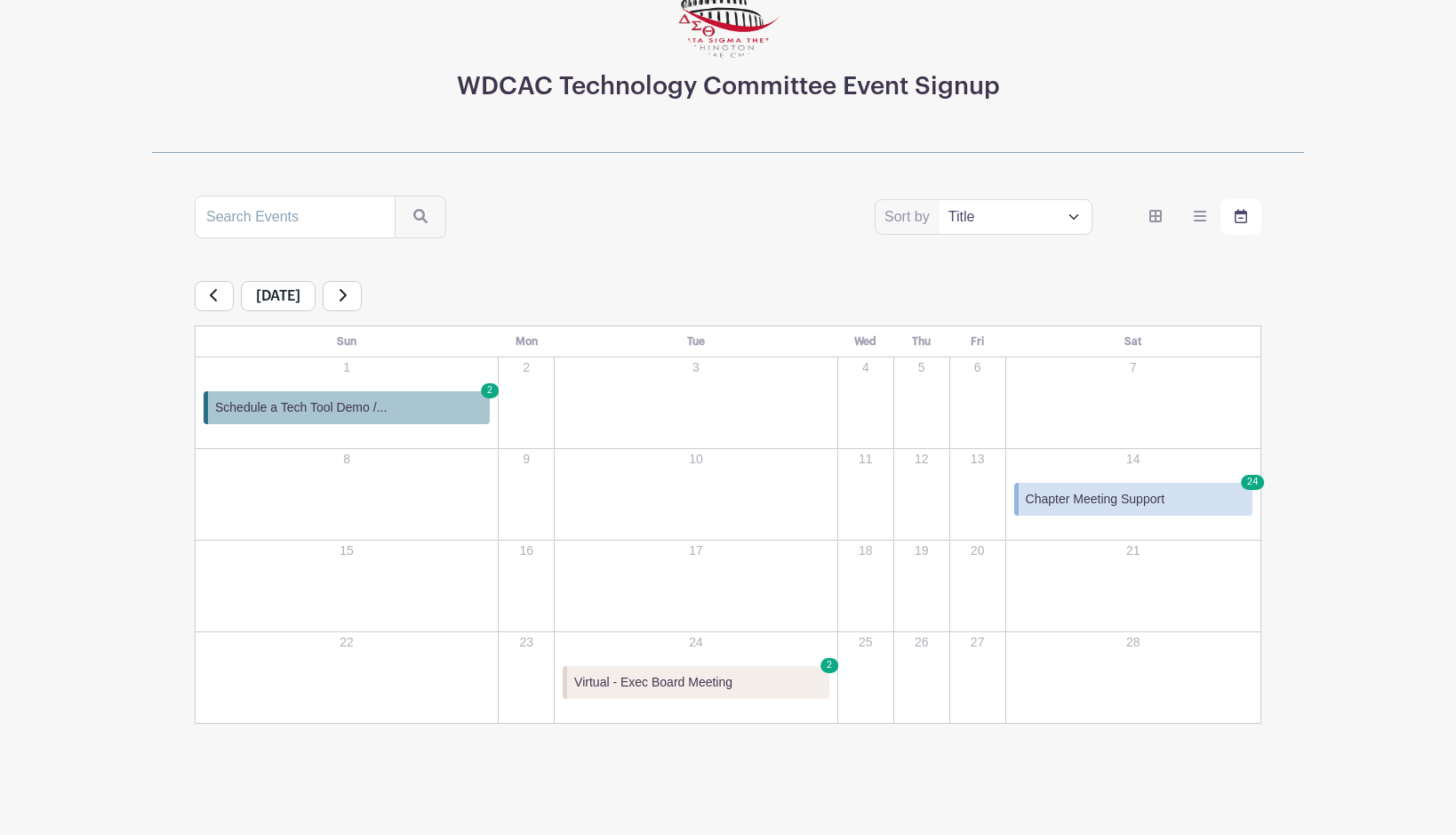
click at [362, 298] on link at bounding box center [342, 296] width 39 height 30
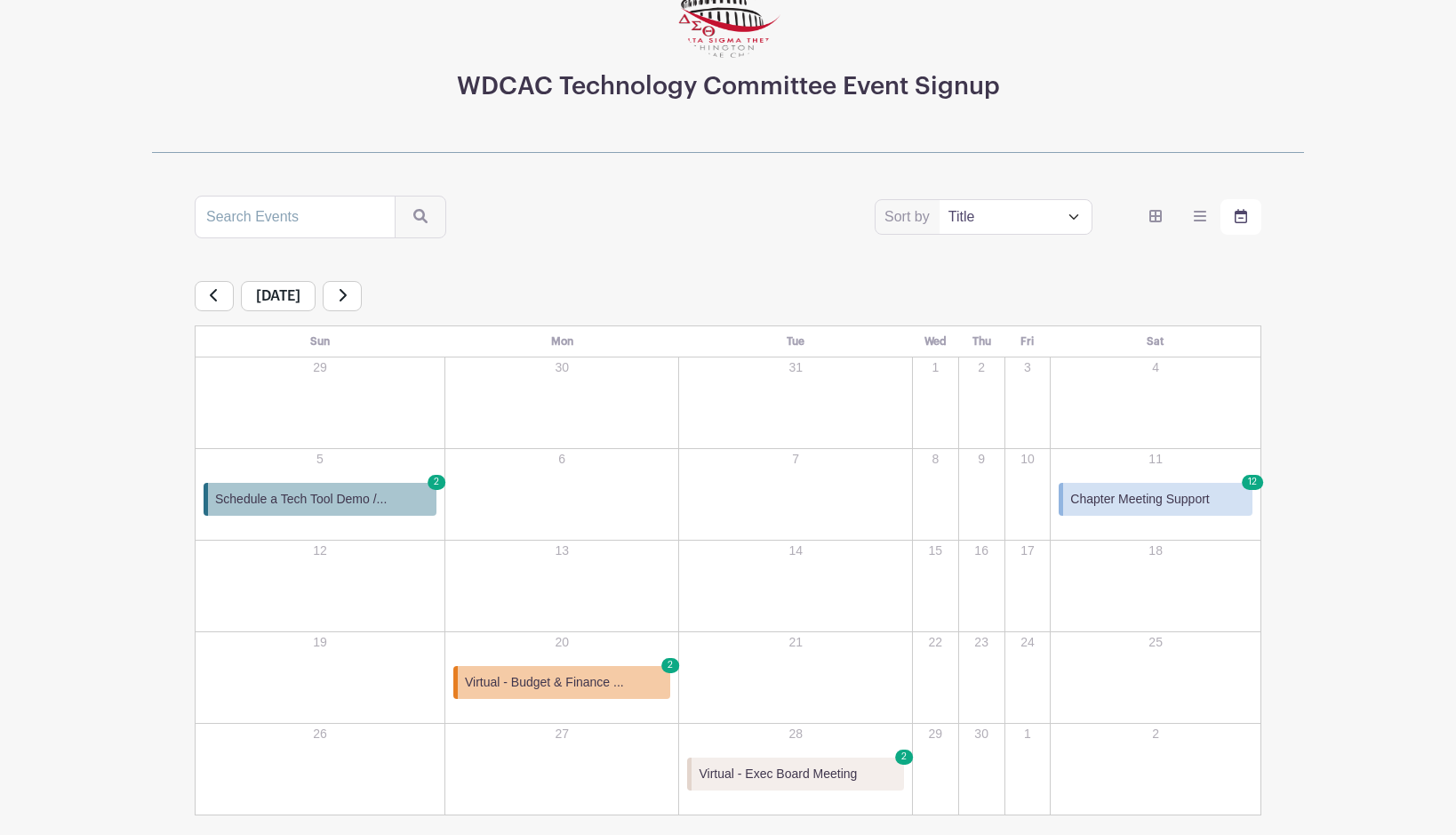
click at [390, 298] on div "April 2026" at bounding box center [728, 296] width 1067 height 30
click at [346, 296] on icon at bounding box center [342, 295] width 7 height 13
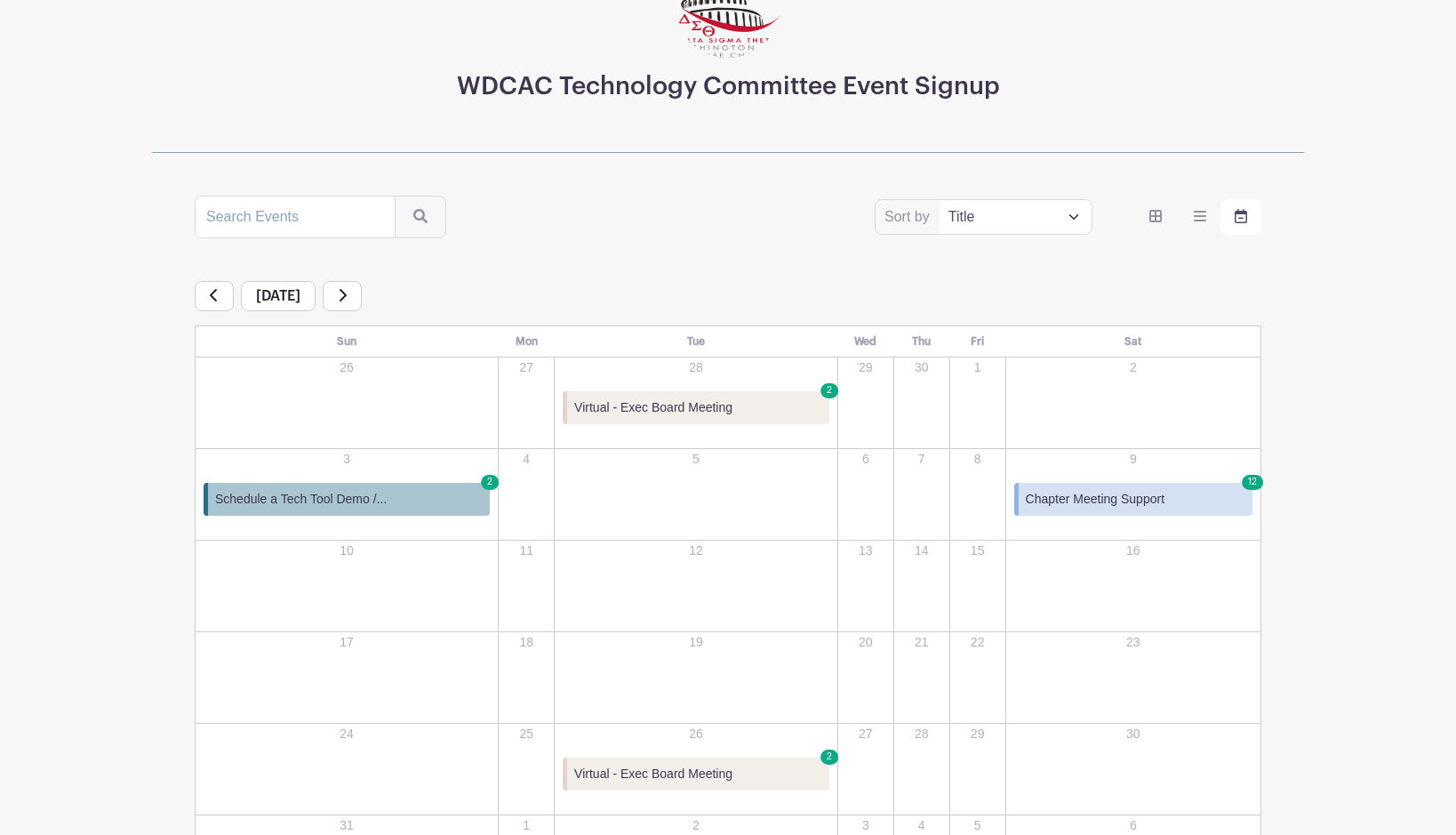
click at [362, 296] on link at bounding box center [342, 296] width 39 height 30
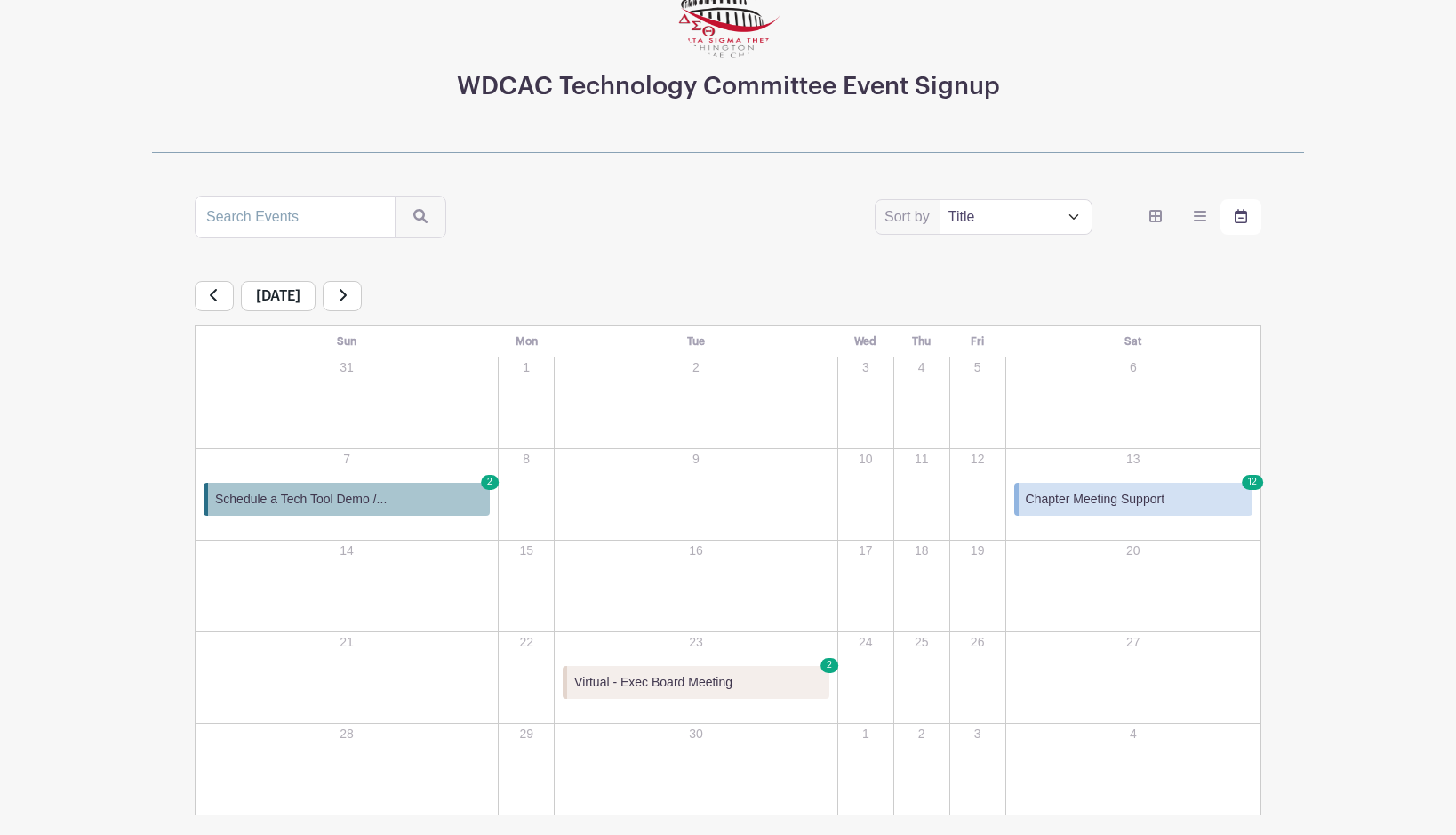
click at [216, 298] on icon at bounding box center [214, 295] width 9 height 15
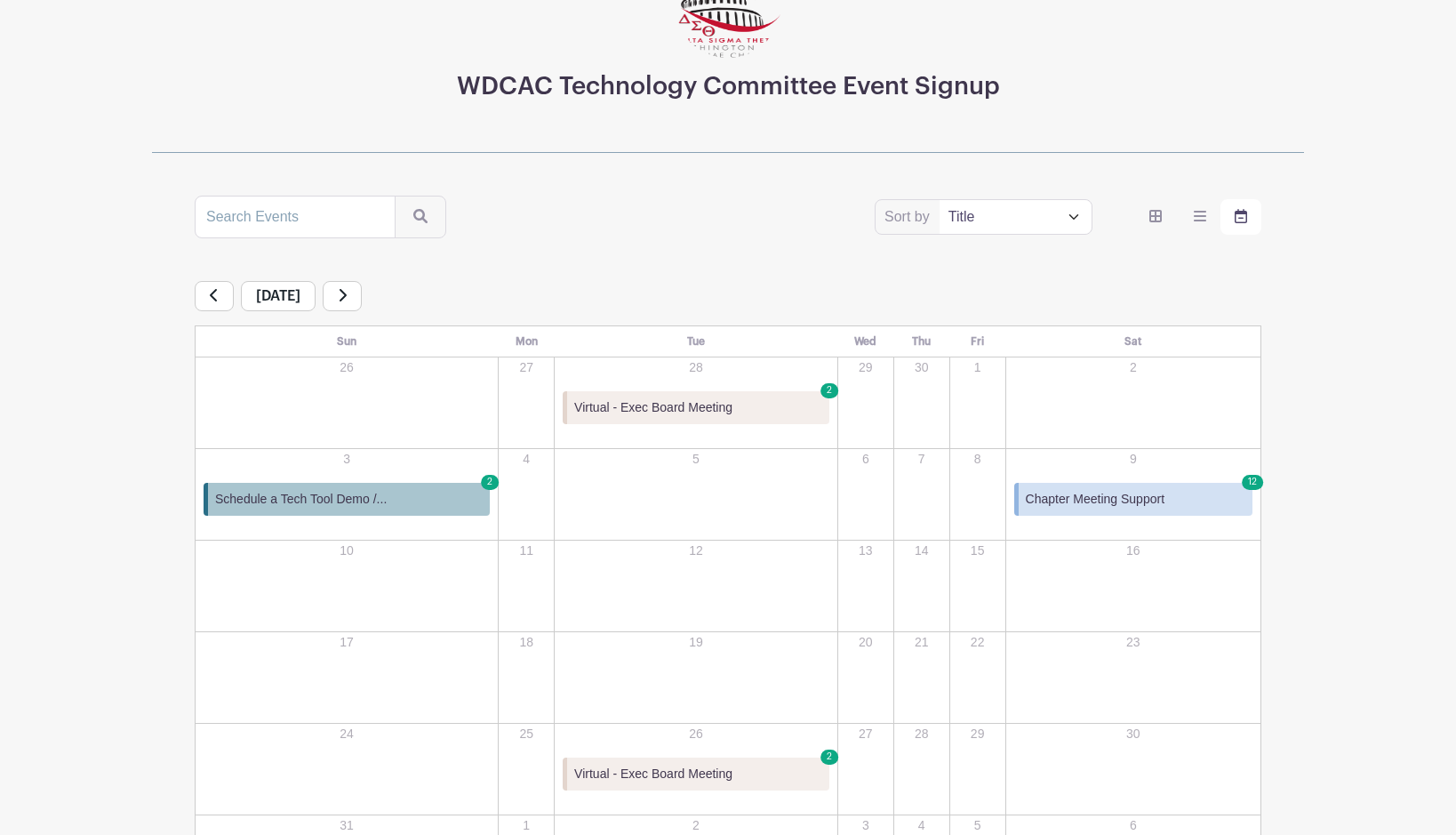
click at [216, 298] on icon at bounding box center [214, 295] width 9 height 15
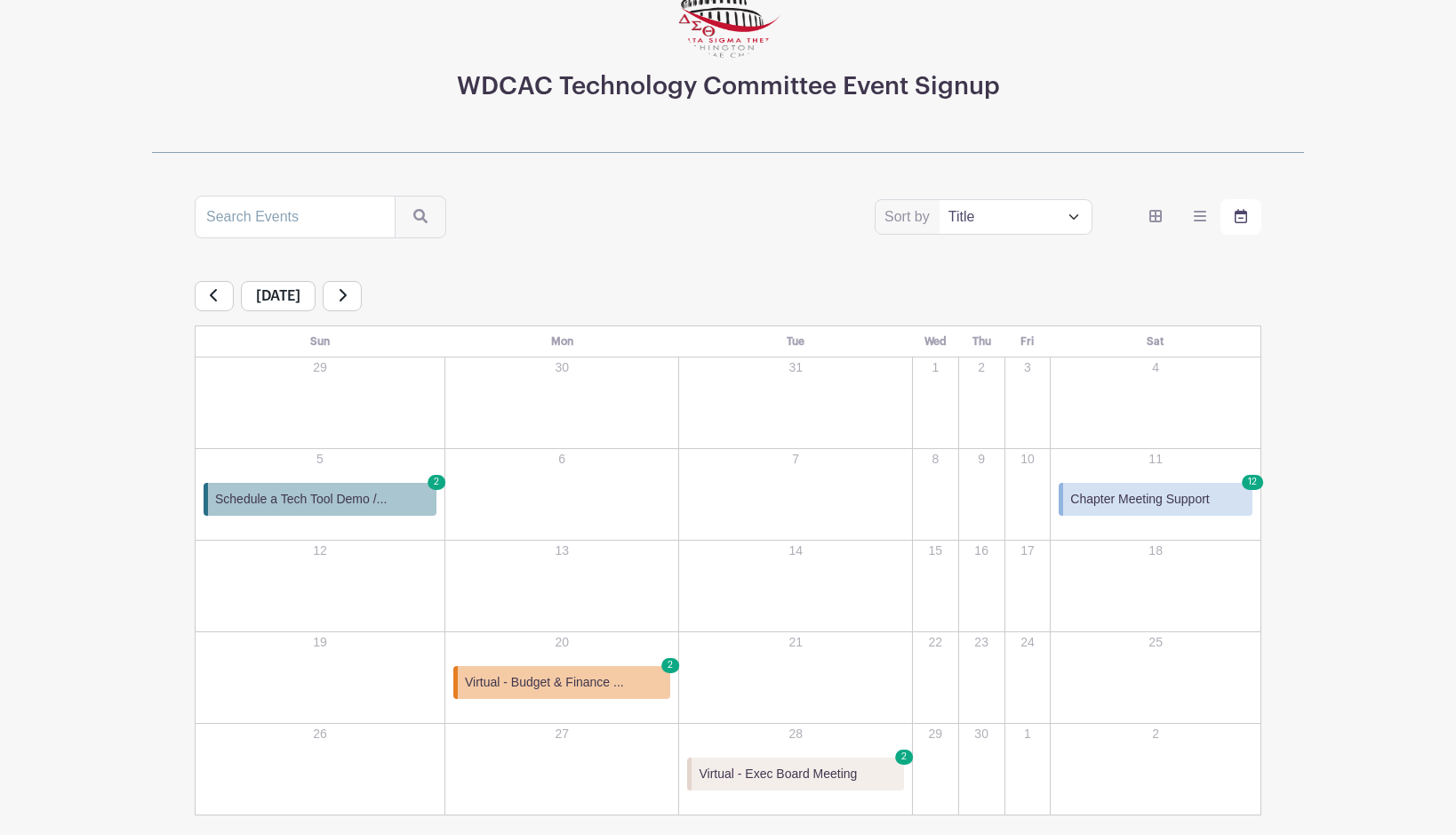
click at [216, 298] on icon at bounding box center [214, 295] width 9 height 15
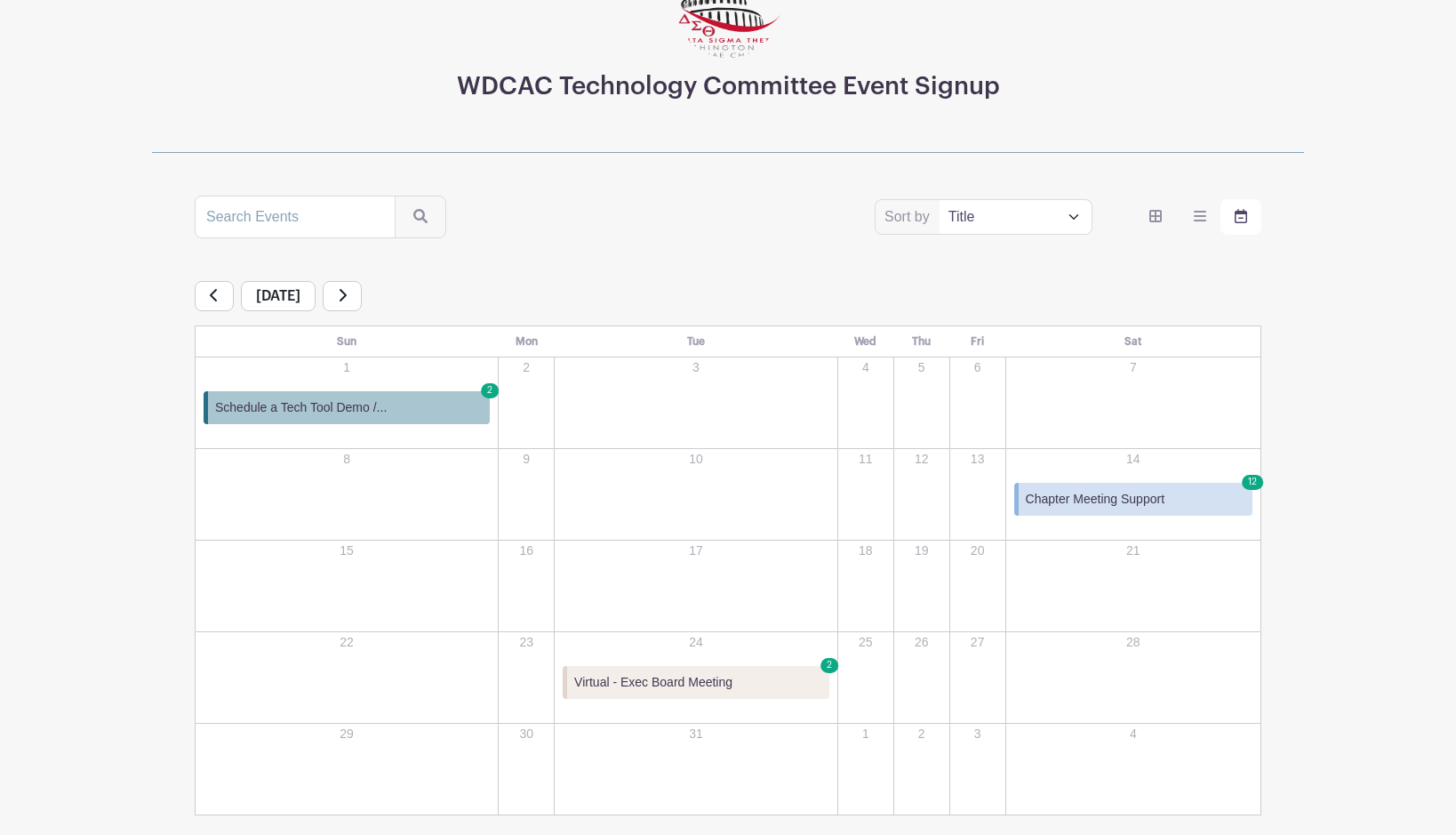
click at [216, 298] on icon at bounding box center [214, 295] width 9 height 15
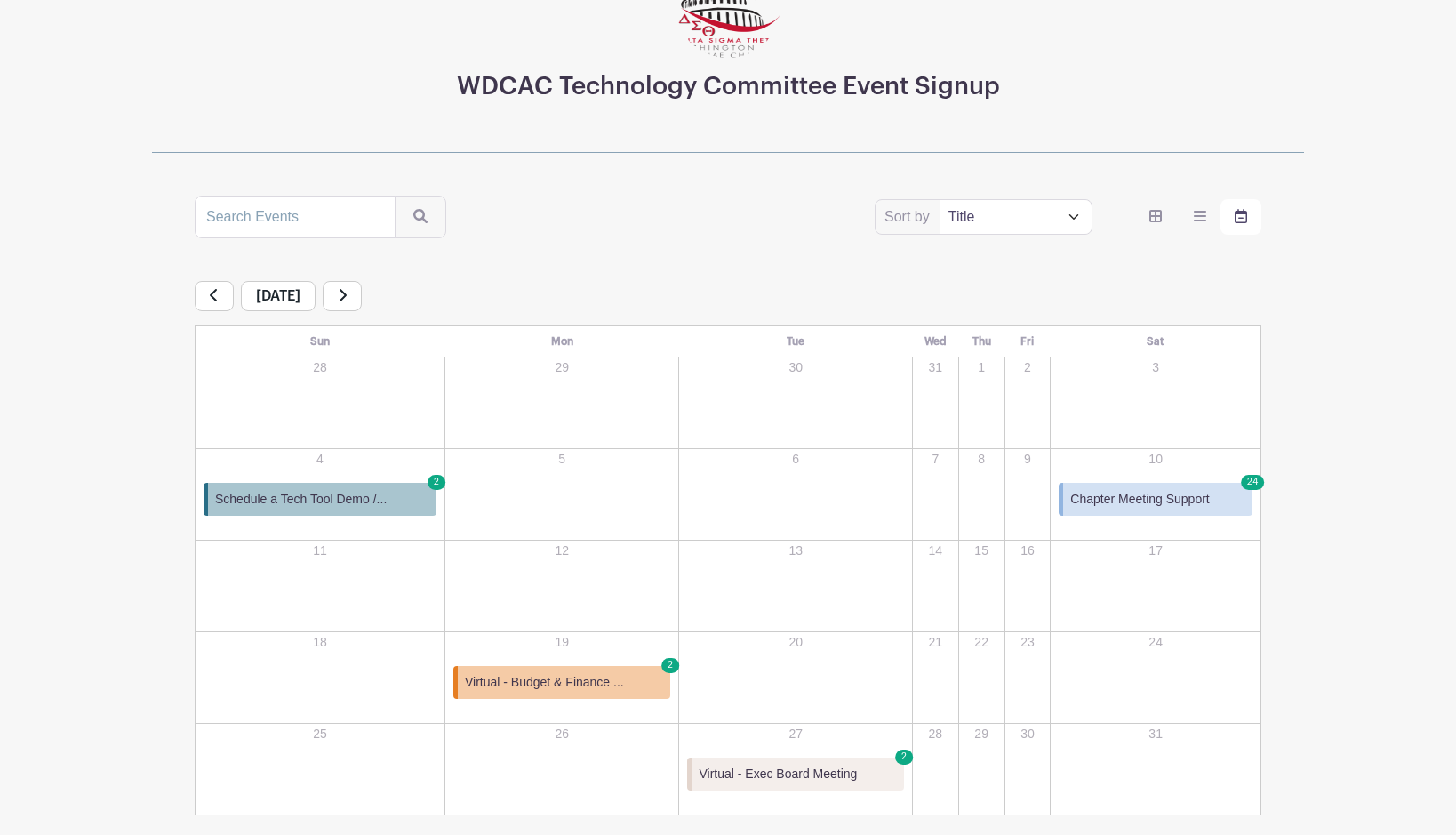
click at [216, 298] on icon at bounding box center [214, 295] width 9 height 15
